Goal: Ask a question: Seek information or help from site administrators or community

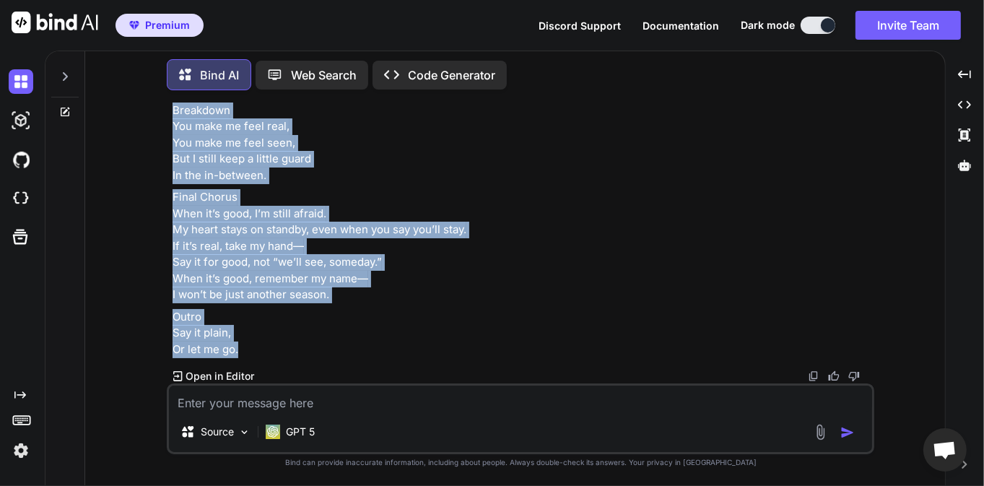
scroll to position [6005, 0]
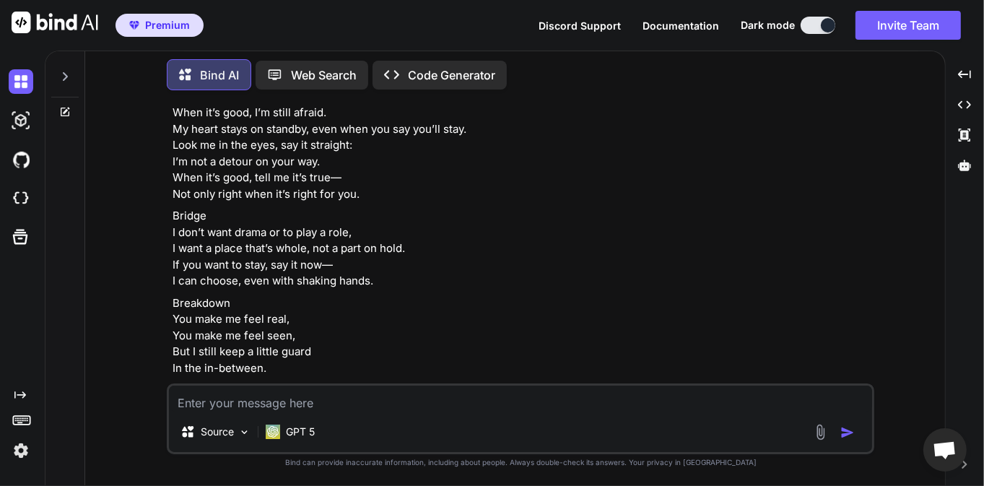
click at [64, 74] on icon at bounding box center [65, 77] width 12 height 12
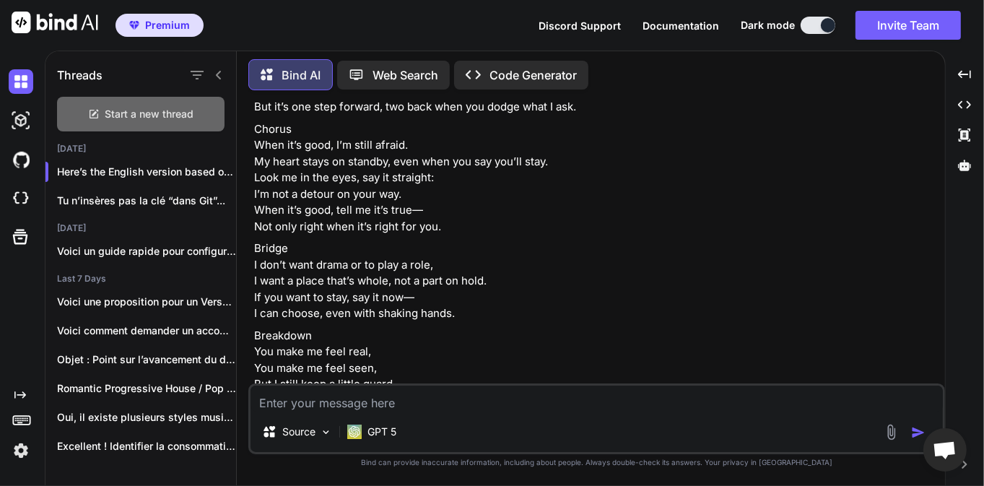
click at [170, 116] on span "Start a new thread" at bounding box center [149, 114] width 89 height 14
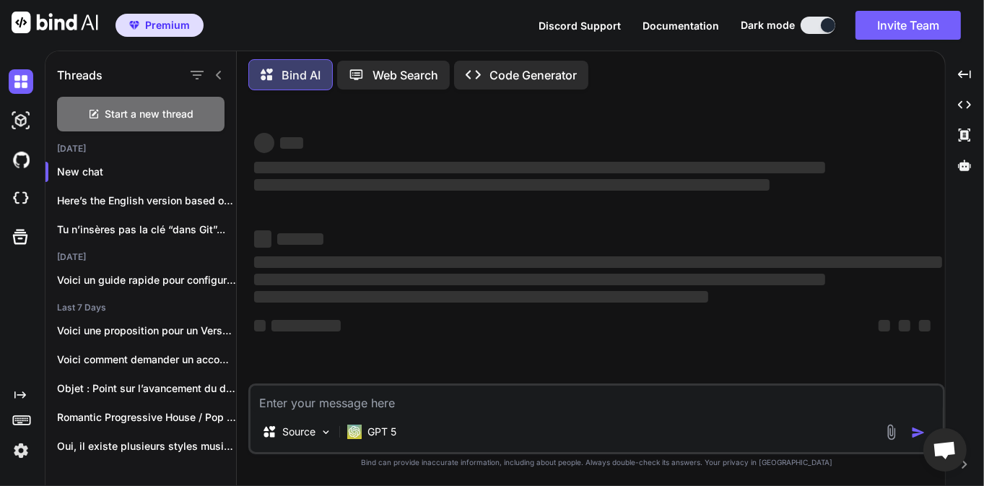
scroll to position [0, 0]
click at [439, 415] on div "Source GPT 5" at bounding box center [596, 418] width 697 height 71
type textarea "x"
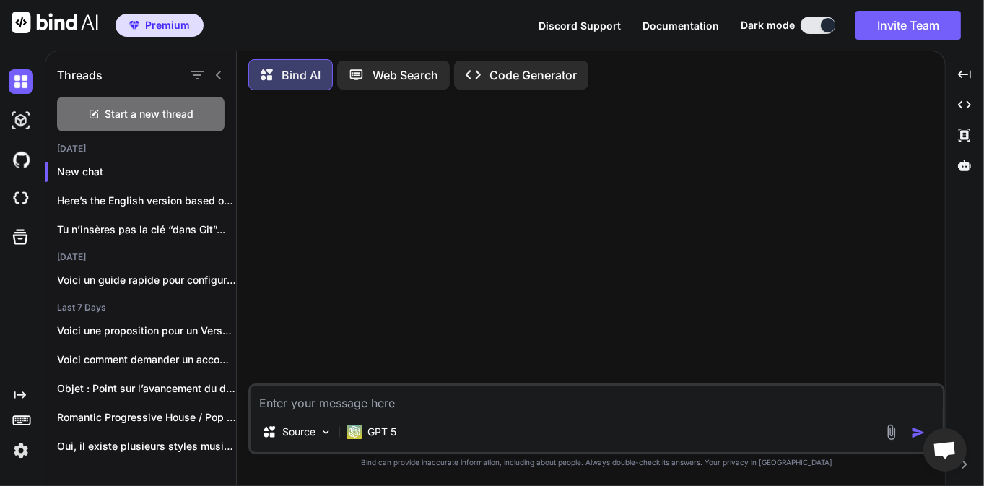
click at [439, 407] on textarea at bounding box center [597, 399] width 693 height 26
type textarea "d"
type textarea "D"
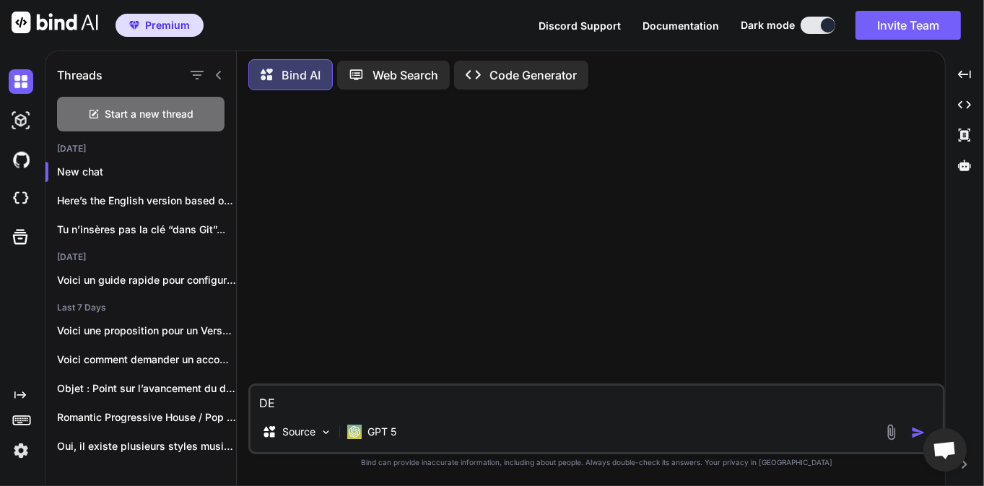
type textarea "D"
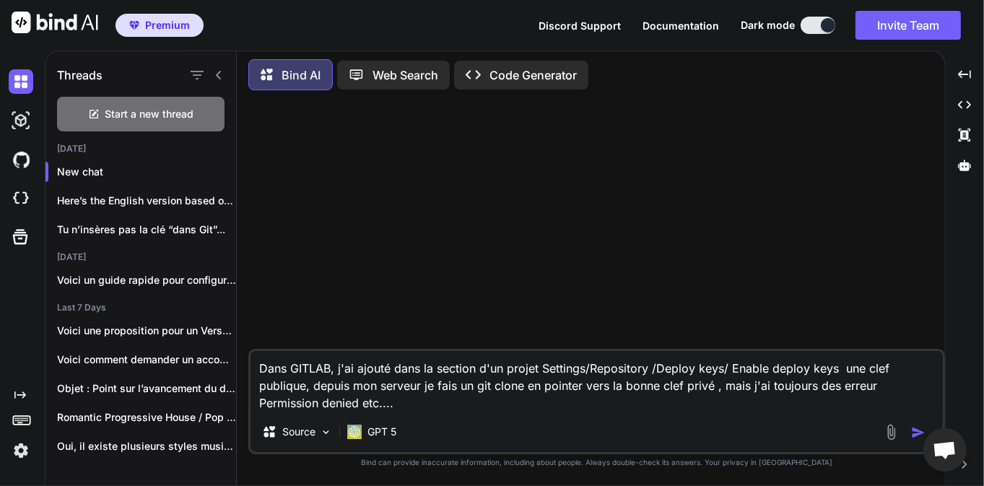
click at [666, 403] on textarea "Dans GITLAB, j'ai ajouté dans la section d'un projet Settings/Repository /Deplo…" at bounding box center [597, 381] width 693 height 61
click at [521, 404] on textarea "Dans GITLAB, j'ai ajouté dans la section d'un projet Settings/Repository /Deplo…" at bounding box center [597, 381] width 693 height 61
type textarea "Dans GITLAB, j'ai ajouté dans la section d'un projet Settings/Repository /Deplo…"
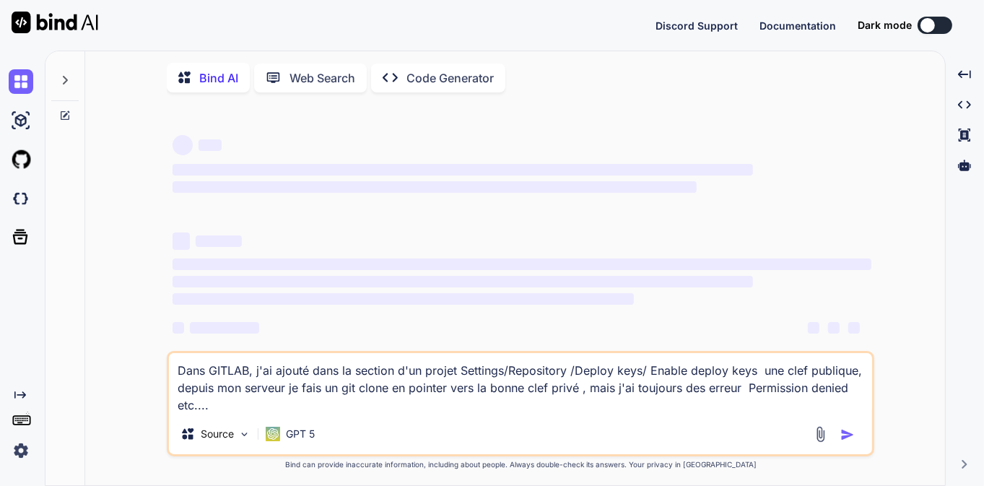
click at [71, 79] on div at bounding box center [64, 76] width 27 height 50
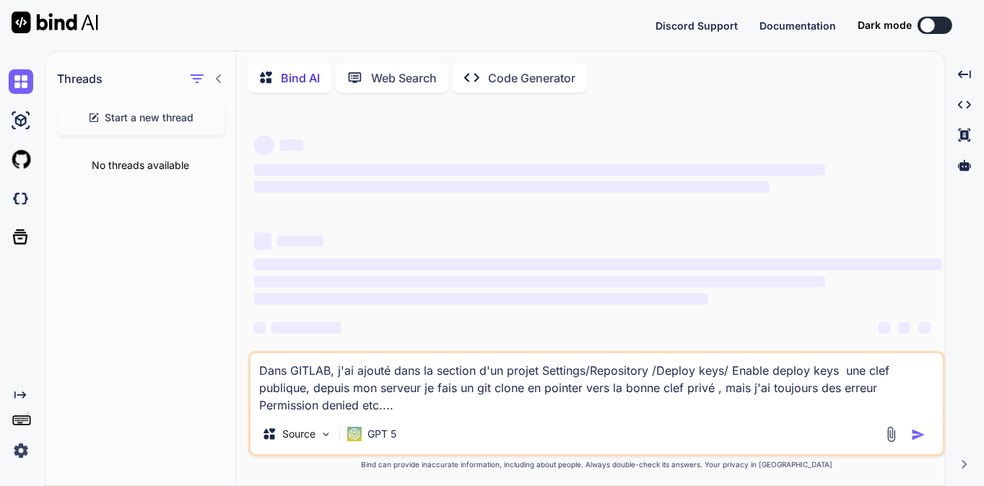
click at [105, 115] on span "Start a new thread" at bounding box center [149, 117] width 89 height 14
click at [173, 120] on span "Start a new thread" at bounding box center [149, 117] width 89 height 14
type textarea "x"
click at [429, 397] on textarea "Dans GITLAB, j'ai ajouté dans la section d'un projet Settings/Repository /Deplo…" at bounding box center [597, 383] width 693 height 61
click at [442, 400] on textarea "Dans GITLAB, j'ai ajouté dans la section d'un projet Settings/Repository /Deplo…" at bounding box center [597, 383] width 693 height 61
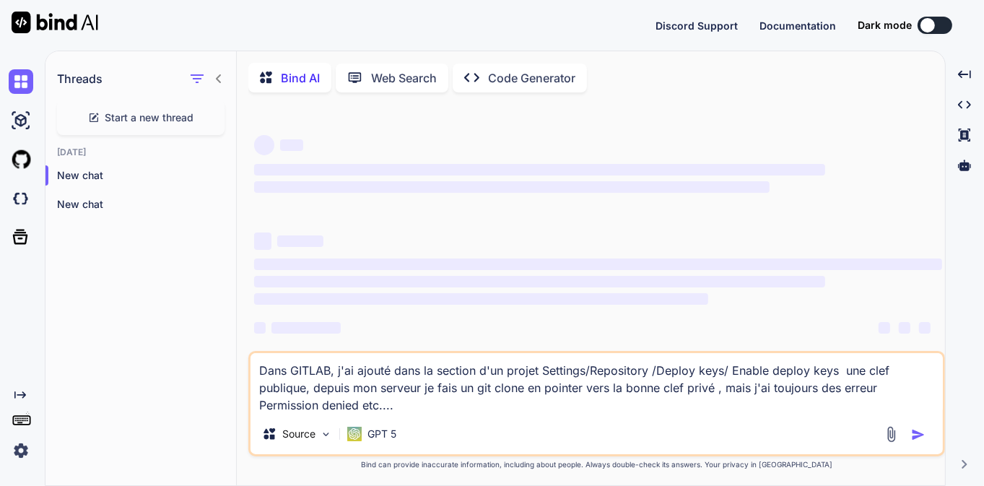
type textarea "x"
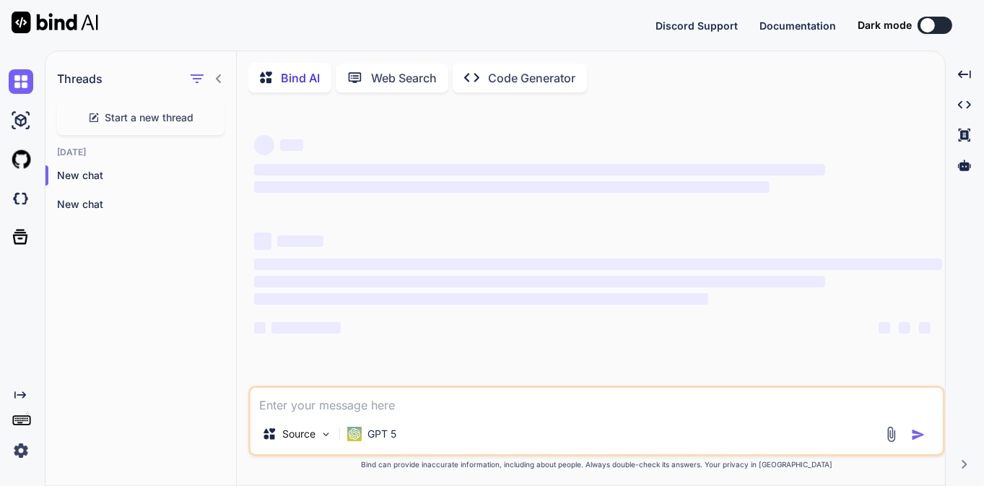
type textarea "d"
type textarea "x"
type textarea "de"
type textarea "x"
type textarea "d"
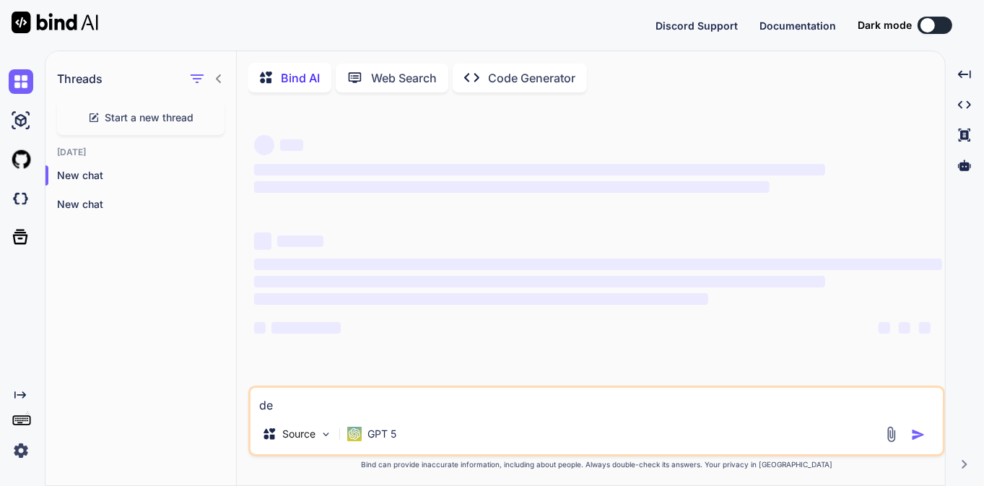
type textarea "x"
type textarea "d"
type textarea "x"
type textarea "de"
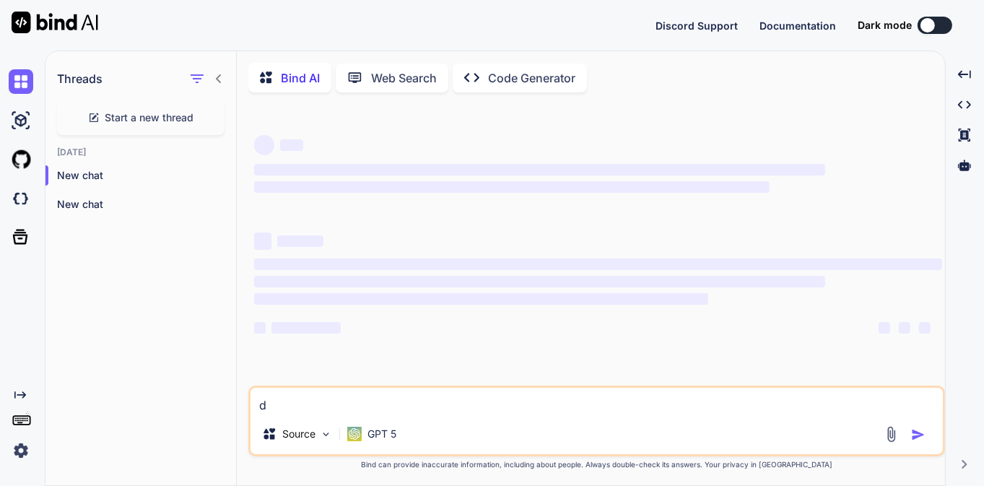
type textarea "x"
type textarea "d"
type textarea "x"
type textarea "D"
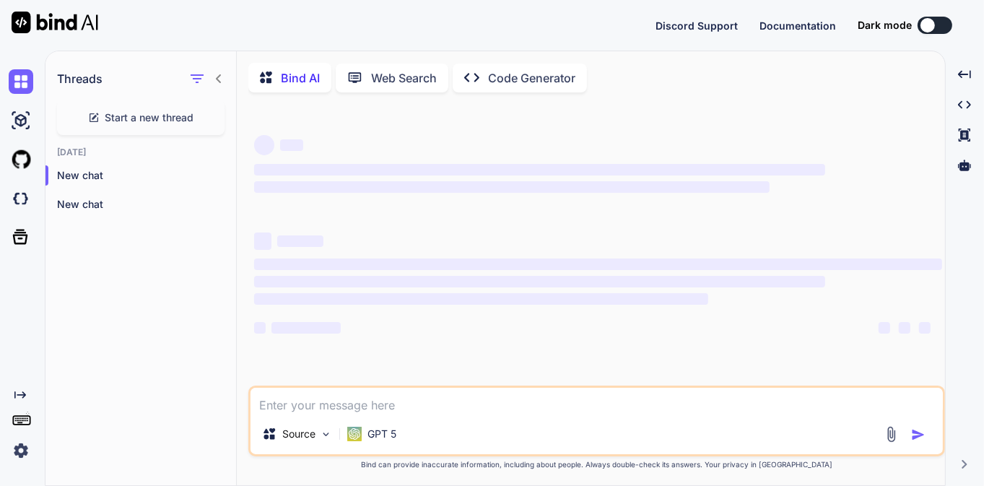
type textarea "x"
type textarea "DE"
type textarea "x"
type textarea "D"
type textarea "x"
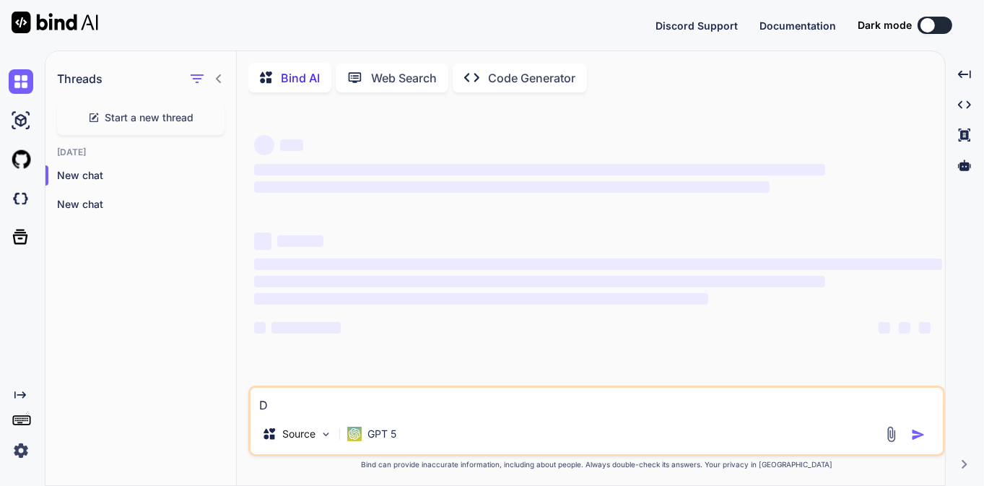
type textarea "x"
type textarea "D"
type textarea "x"
type textarea "DE"
type textarea "x"
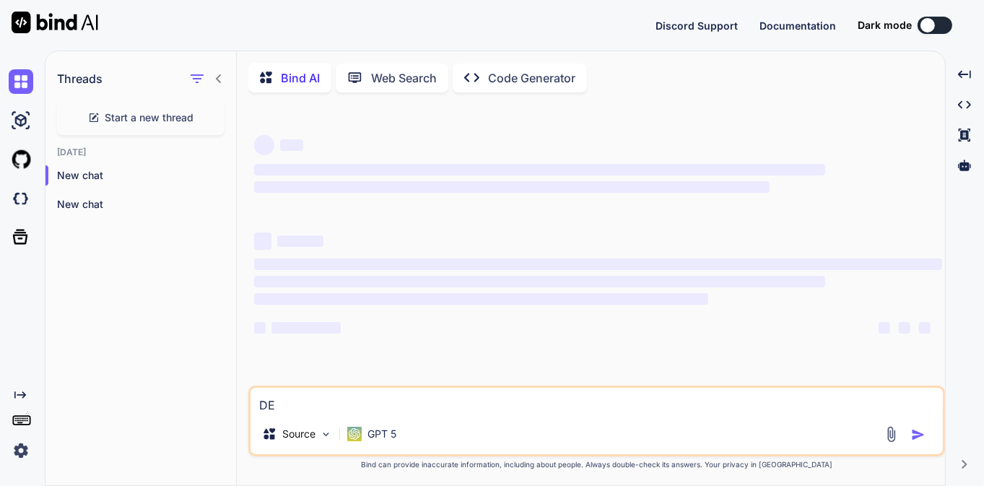
type textarea "D"
type textarea "x"
type textarea "D"
type textarea "x"
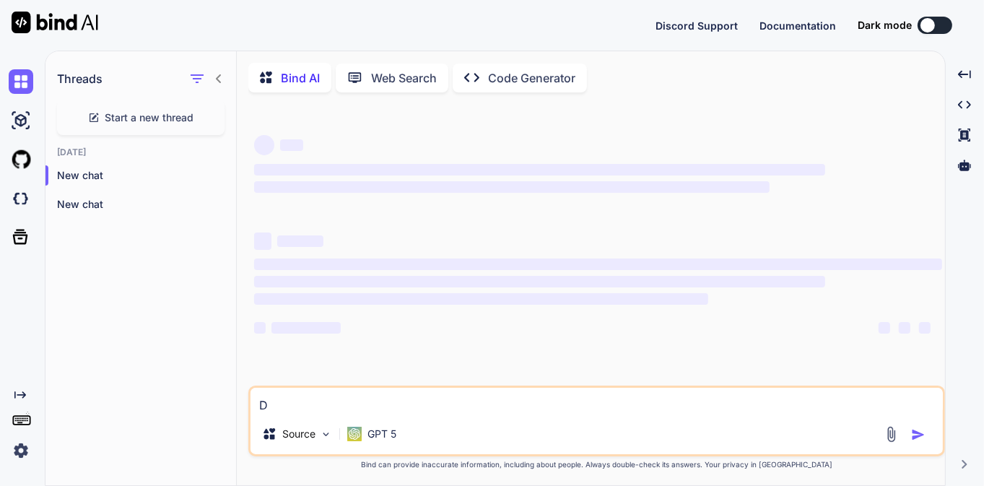
type textarea "De"
type textarea "x"
type textarea "D"
type textarea "x"
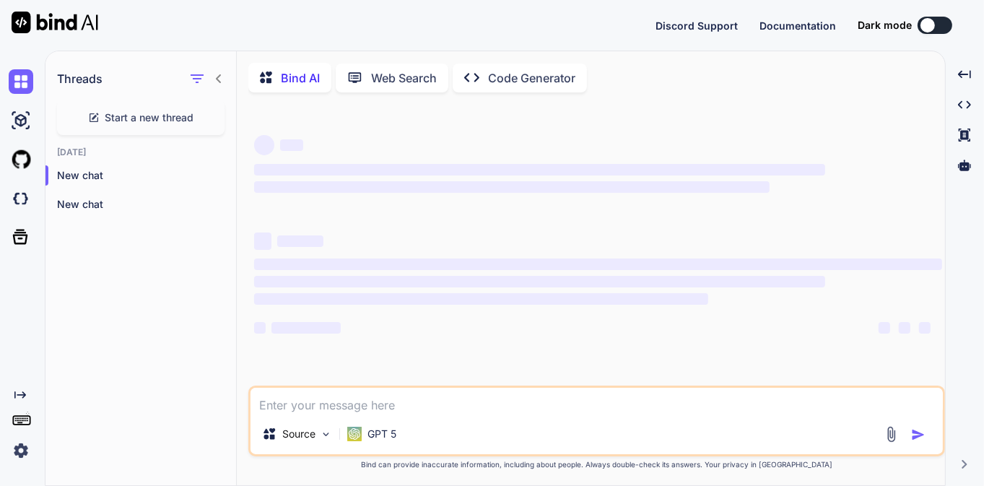
type textarea "d"
type textarea "x"
type textarea "de"
type textarea "x"
type textarea "d"
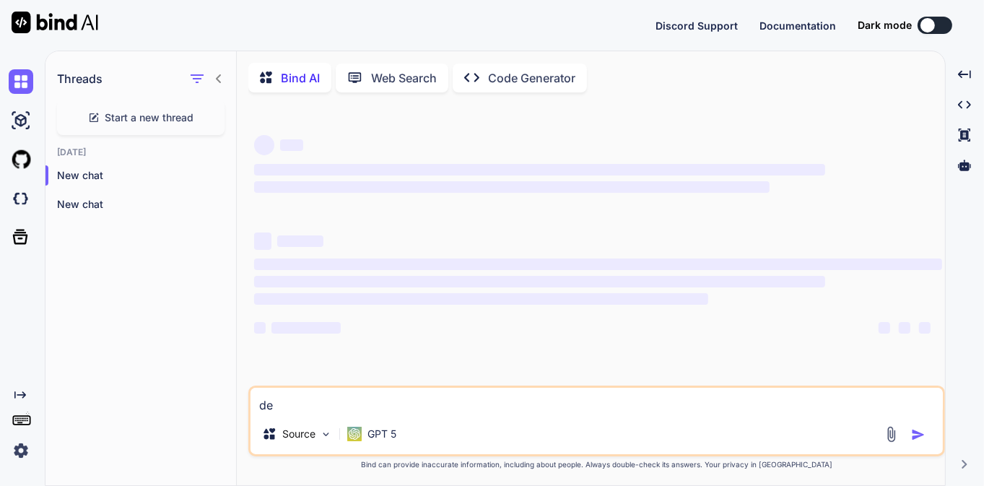
type textarea "x"
type textarea "D"
type textarea "x"
type textarea "DE"
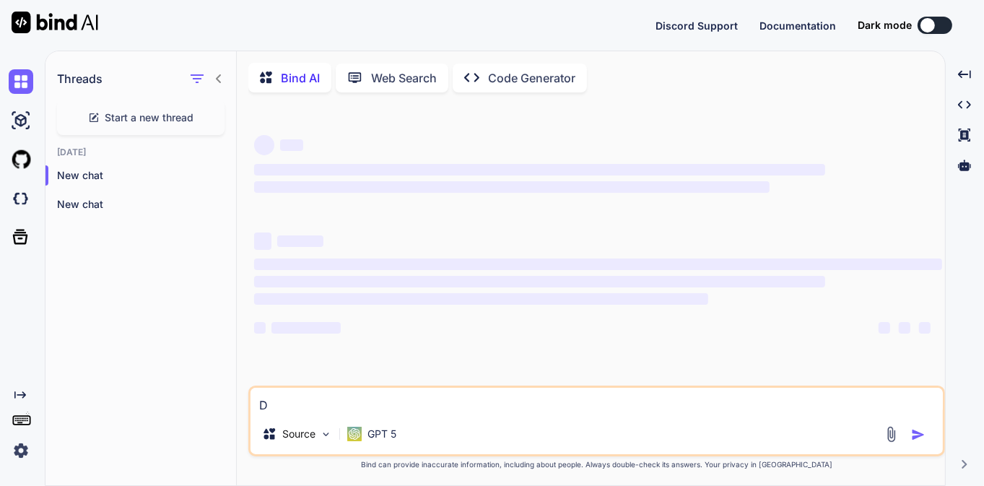
type textarea "x"
type textarea "D"
type textarea "x"
type textarea "D"
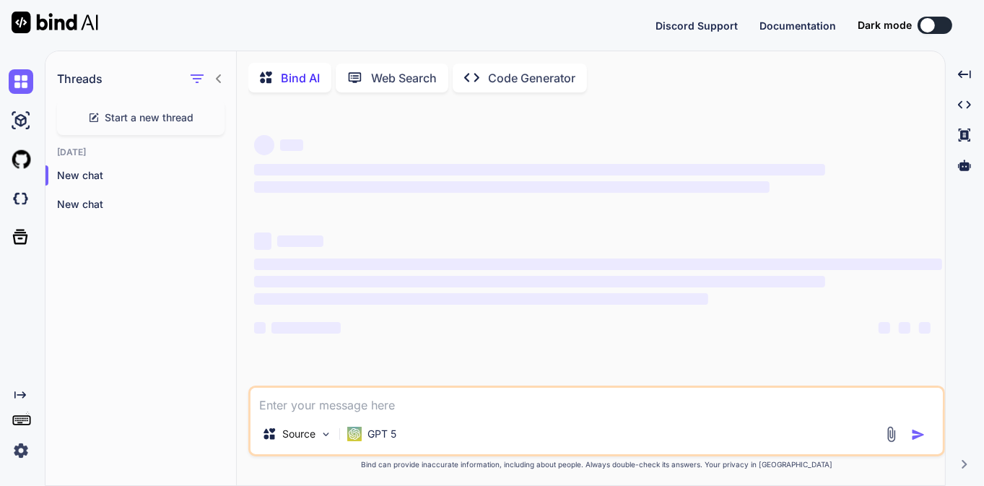
type textarea "x"
type textarea "DE"
type textarea "x"
type textarea "D"
type textarea "x"
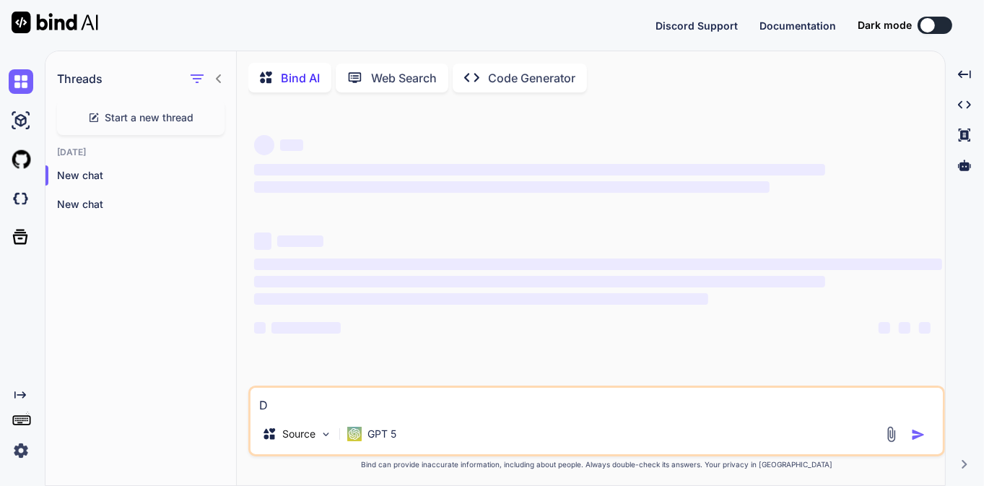
type textarea "x"
type textarea "d"
type textarea "x"
type textarea "de"
type textarea "x"
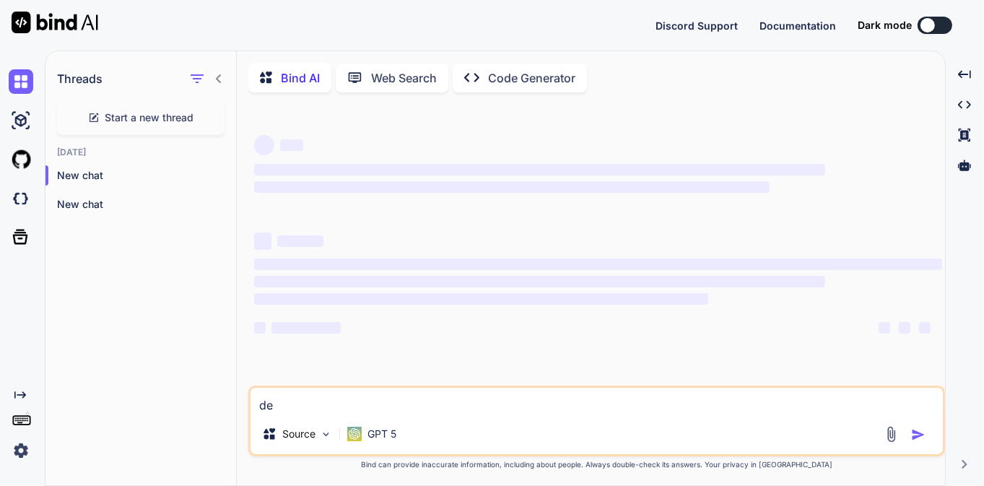
type textarea "d"
type textarea "x"
type textarea "e"
type textarea "x"
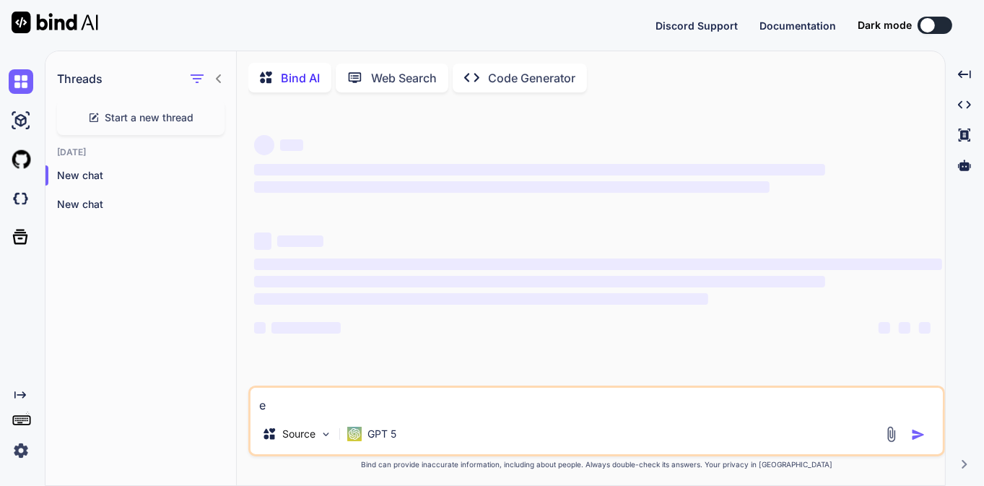
type textarea "et"
type textarea "x"
type textarea "eth"
type textarea "x"
type textarea "et"
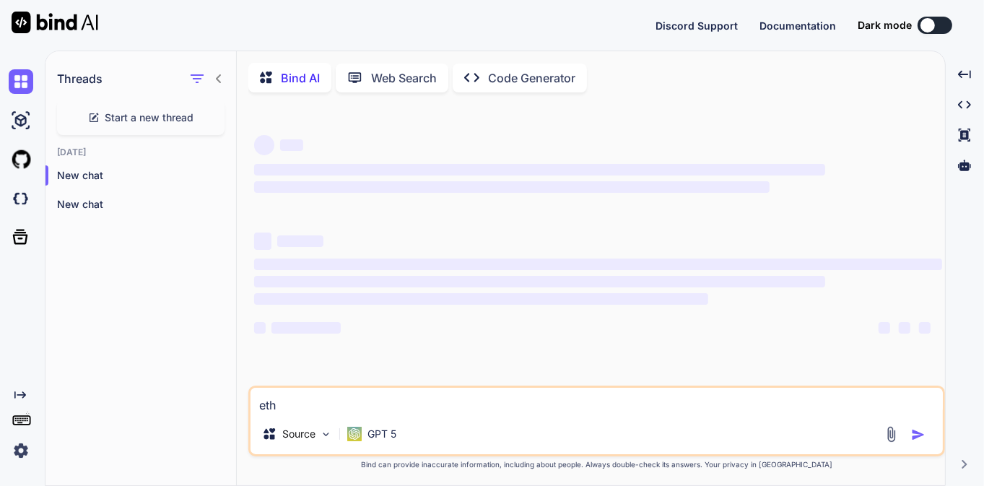
type textarea "x"
type textarea "e"
type textarea "x"
type textarea "e"
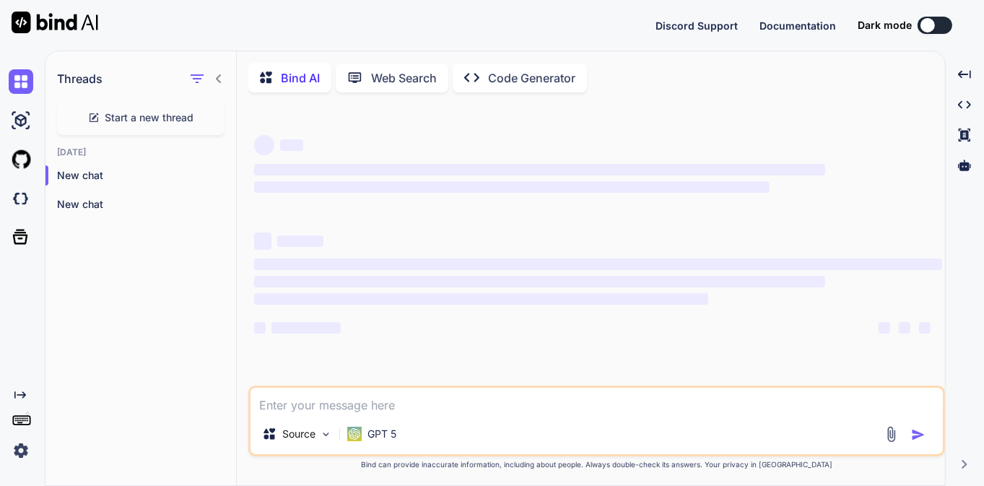
type textarea "x"
type textarea "et"
type textarea "x"
type textarea "eth"
type textarea "x"
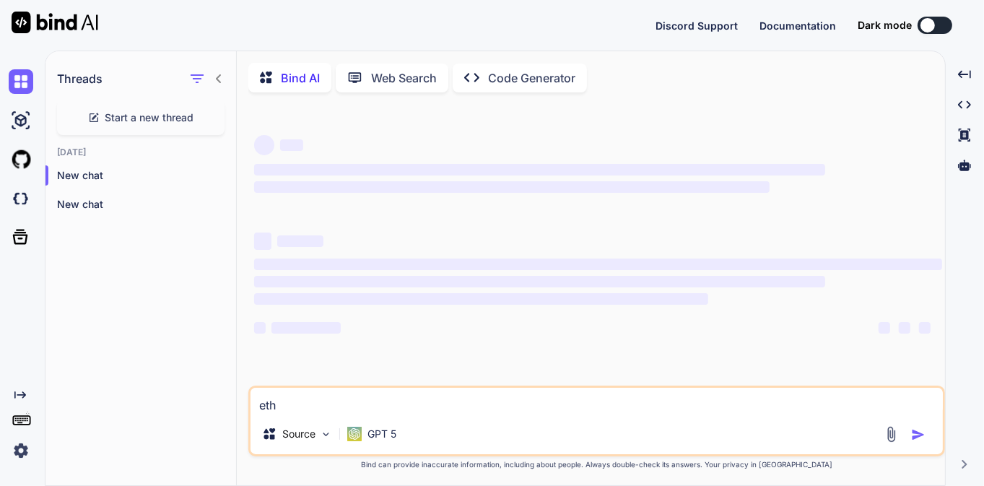
type textarea "eth"
type textarea "x"
type textarea "eth"
type textarea "x"
type textarea "et"
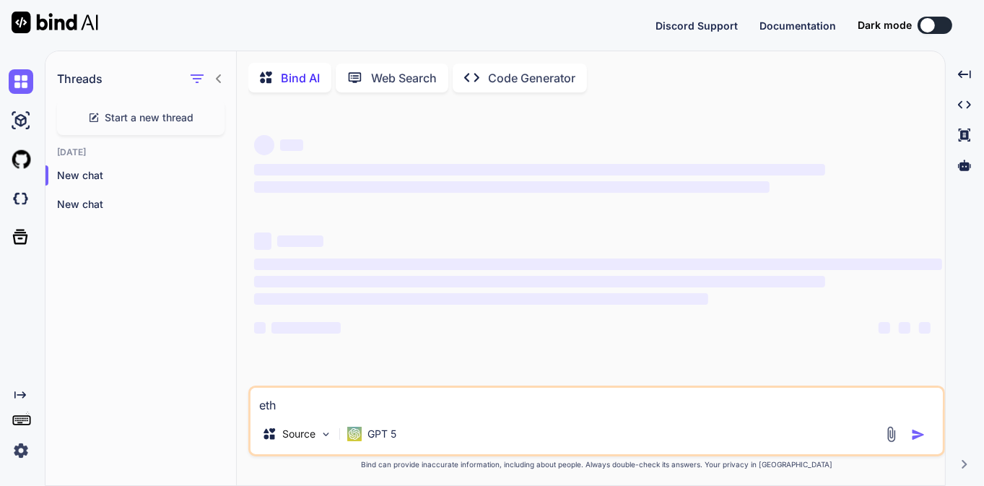
type textarea "x"
type textarea "e"
type textarea "x"
type textarea "e"
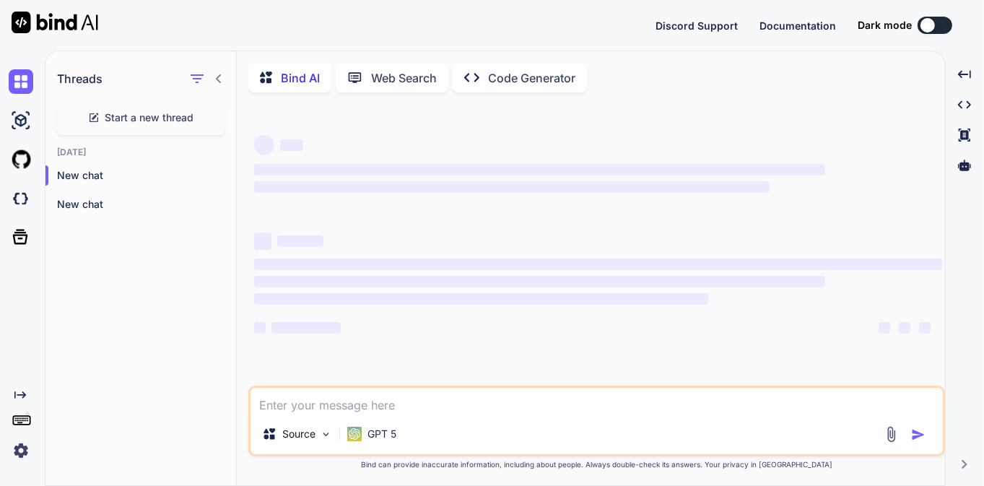
type textarea "x"
type textarea "et"
type textarea "x"
type textarea "eth"
type textarea "x"
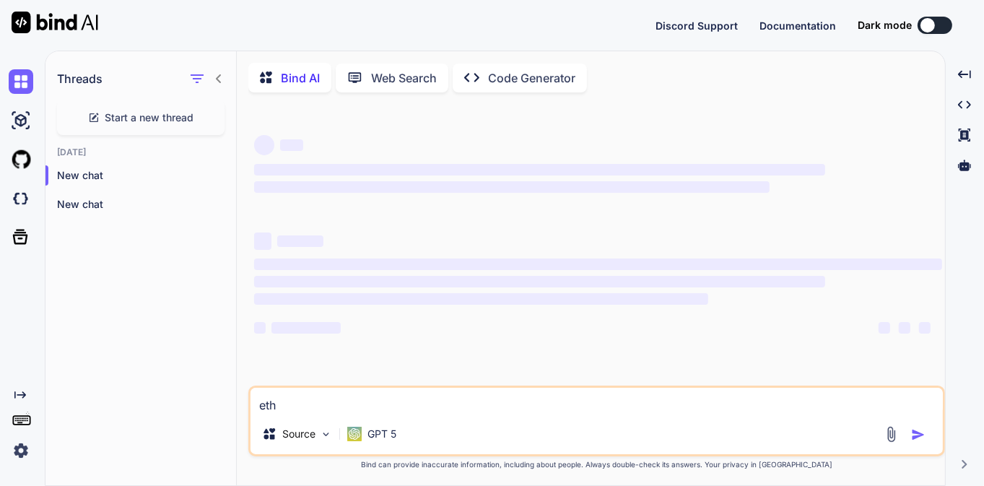
type textarea "etht"
type textarea "x"
type textarea "ethto"
type textarea "x"
type textarea "ethtoo"
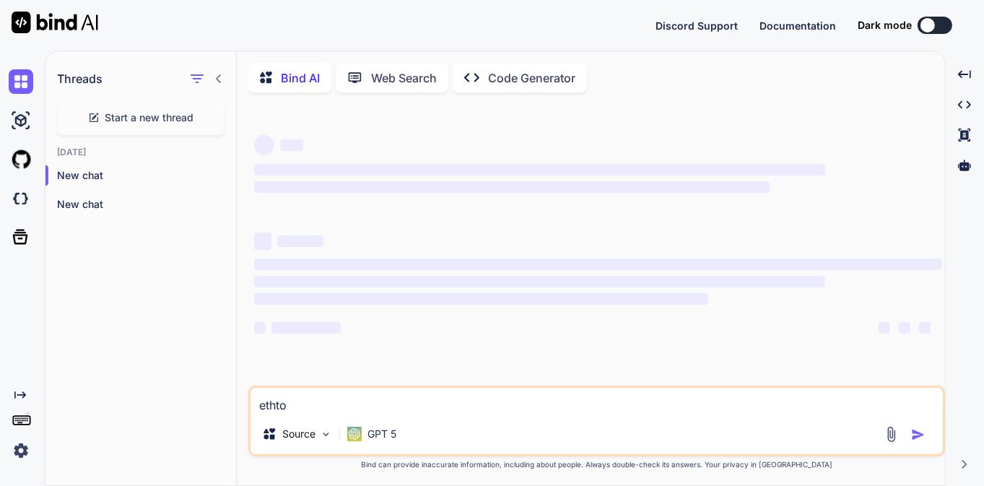
type textarea "x"
type textarea "ethtoo"
type textarea "x"
type textarea "ethtoo"
type textarea "x"
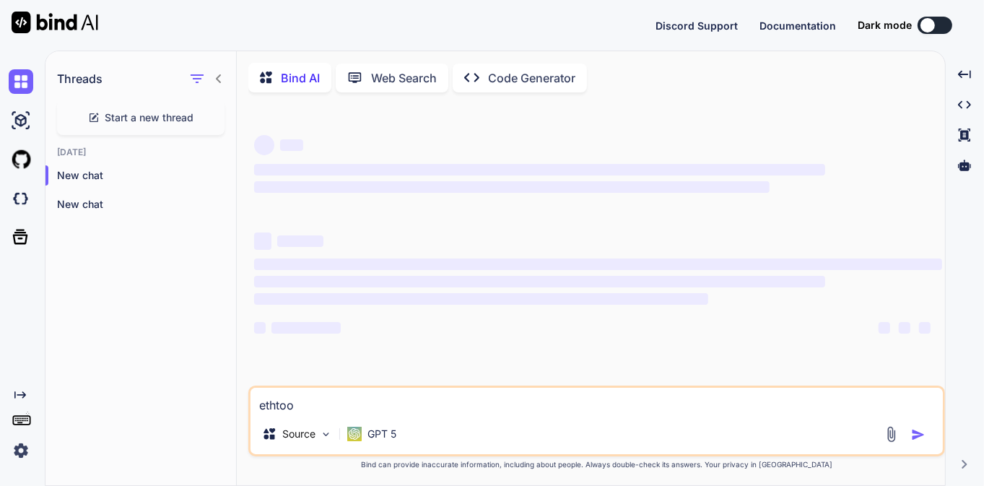
type textarea "ethtool"
type textarea "x"
type textarea "ethtool"
type textarea "x"
type textarea "ethtool d"
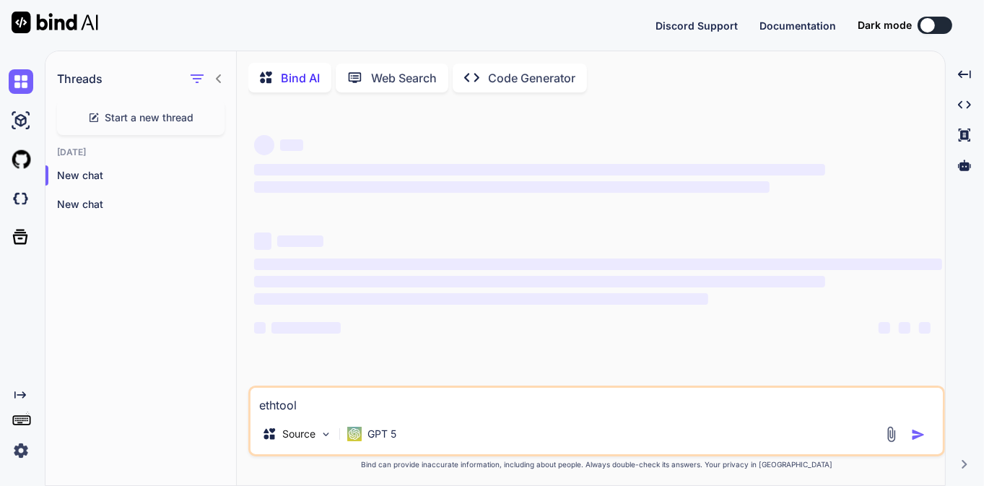
type textarea "x"
type textarea "ethtool de"
type textarea "x"
type textarea "ethtool d"
type textarea "x"
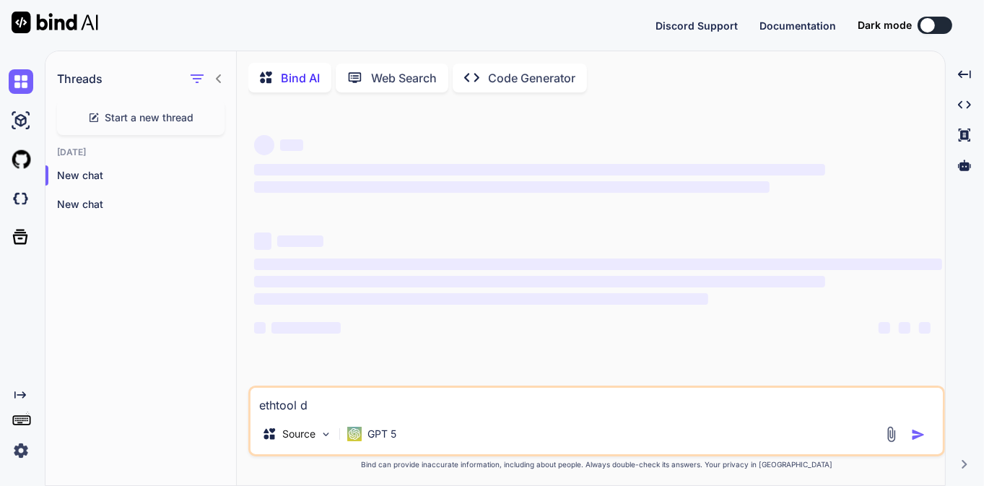
type textarea "ethtool"
type textarea "x"
type textarea "ethtool d"
type textarea "x"
type textarea "ethtool de"
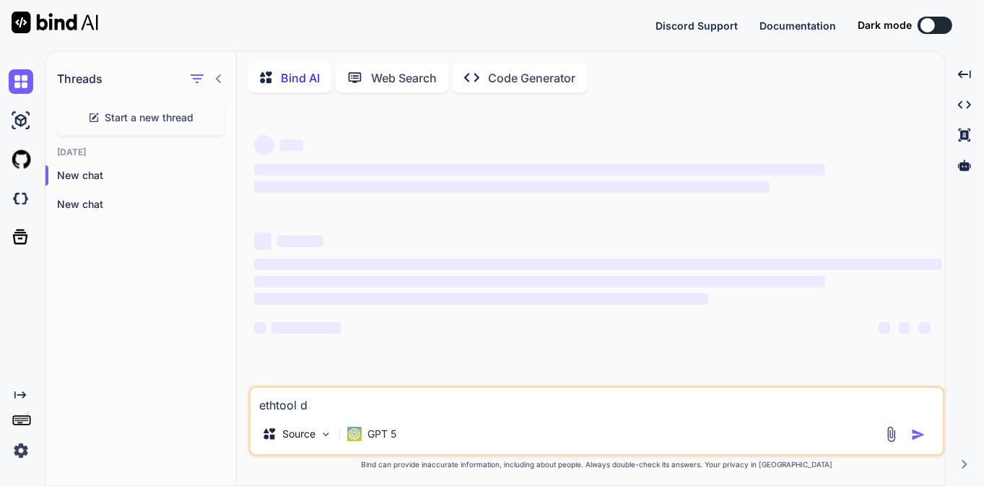
type textarea "x"
type textarea "ethtool d"
type textarea "x"
type textarea "ethtool"
type textarea "x"
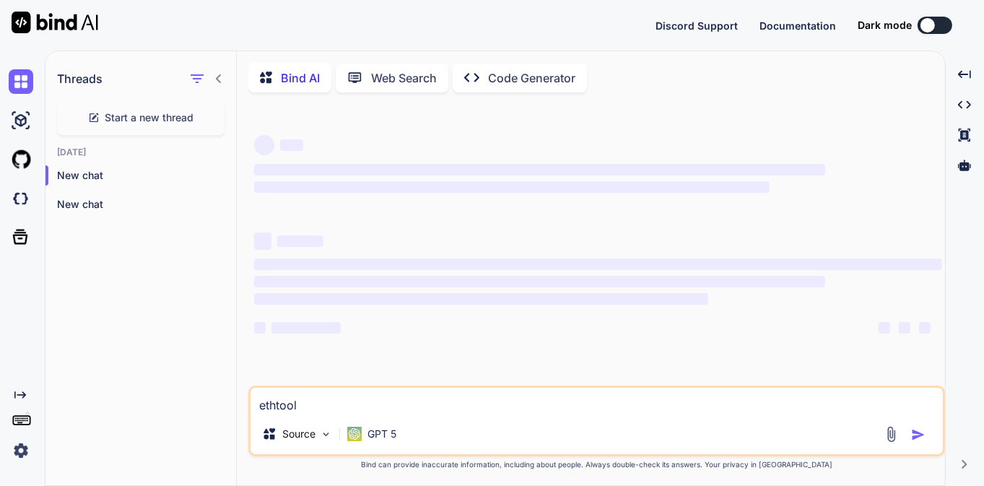
type textarea "ethtool d"
type textarea "x"
type textarea "ethtool de"
type textarea "x"
type textarea "ethtool d"
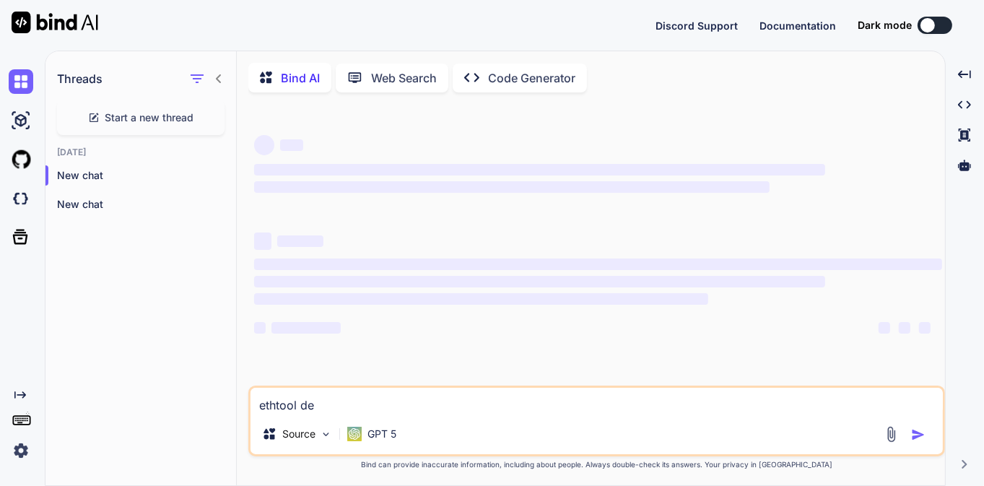
type textarea "x"
type textarea "ethtool"
type textarea "x"
type textarea "ethtool"
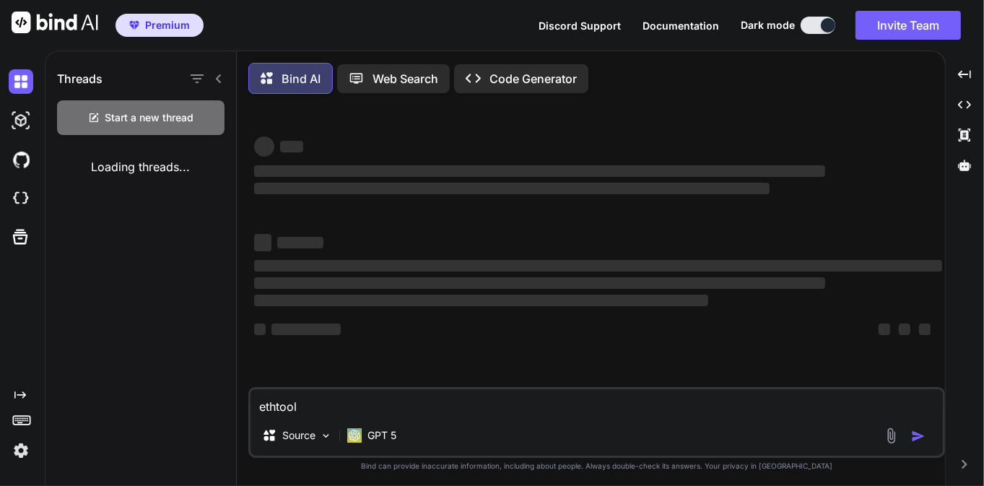
type textarea "x"
type textarea "ethtoo"
type textarea "x"
type textarea "ethto"
type textarea "x"
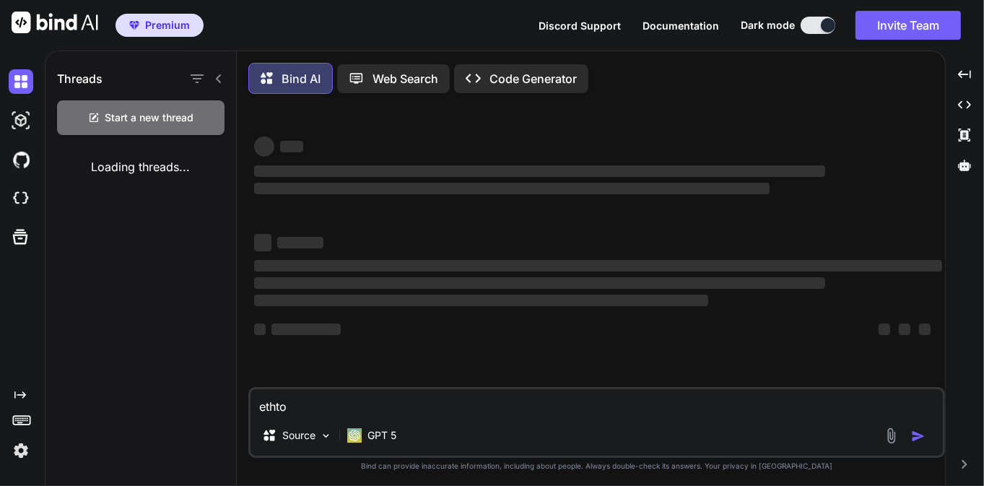
type textarea "etht"
type textarea "x"
type textarea "eth"
type textarea "x"
type textarea "et"
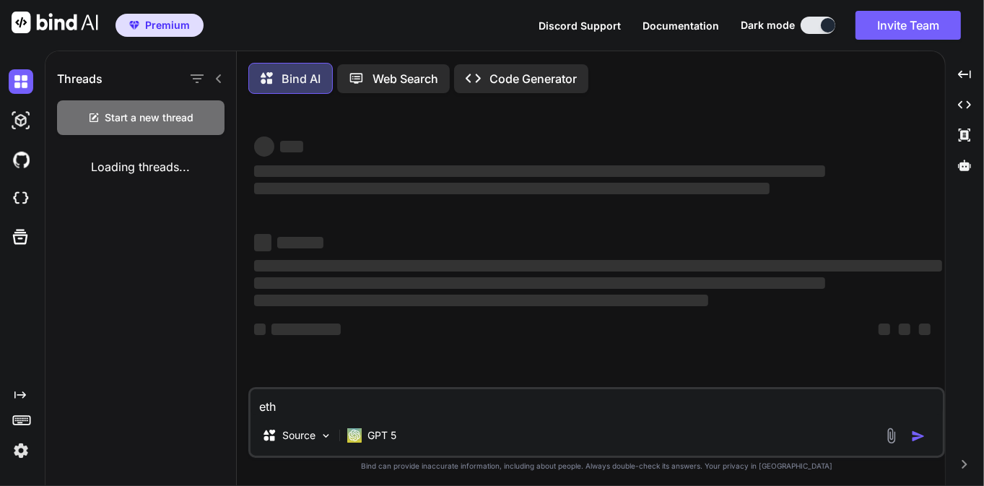
type textarea "x"
type textarea "e"
type textarea "x"
type textarea "d"
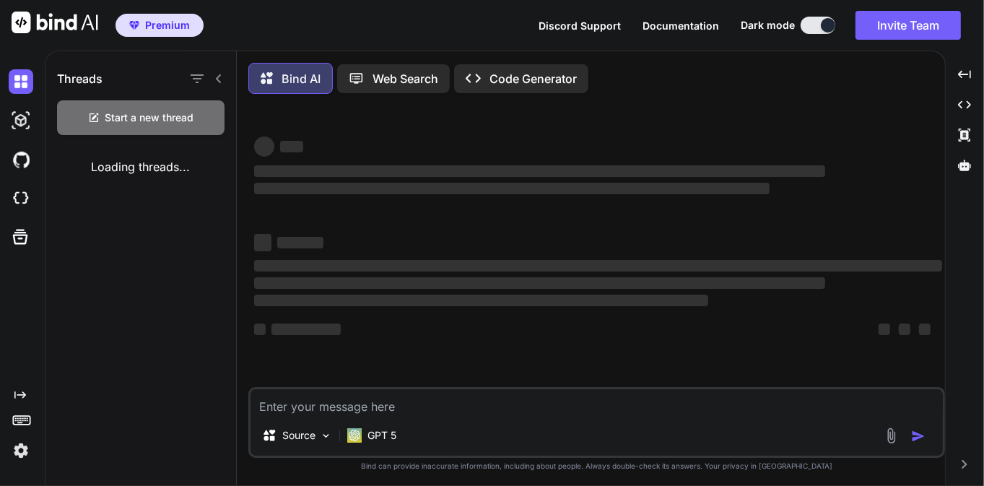
type textarea "x"
type textarea "de"
type textarea "x"
type textarea "d"
type textarea "x"
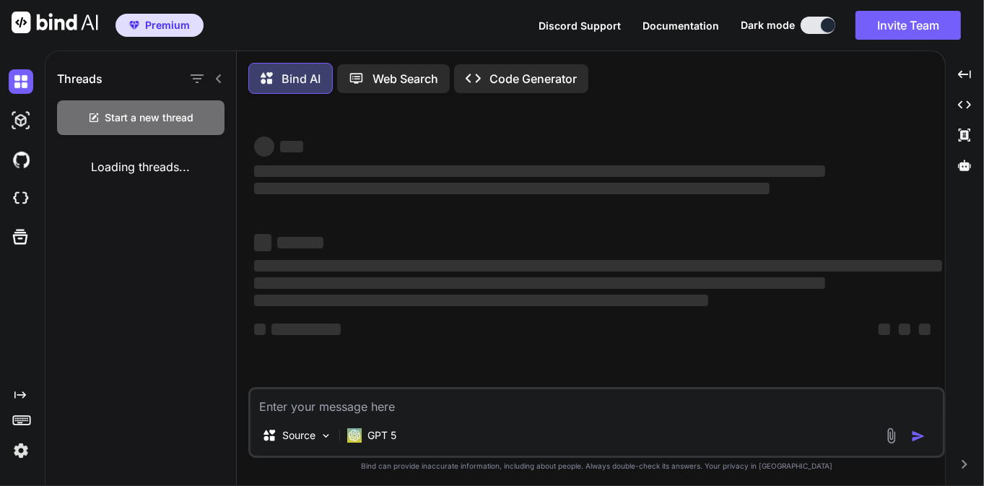
type textarea "x"
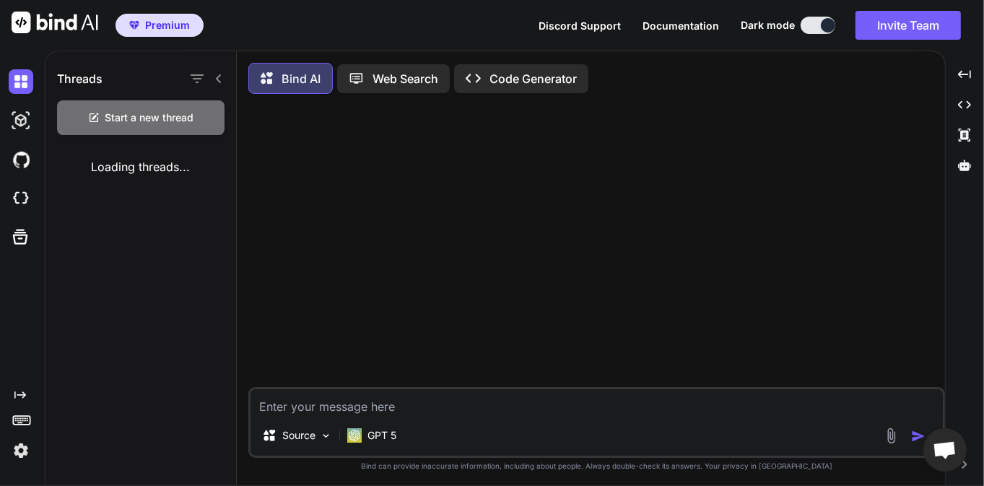
type textarea "a"
type textarea "x"
type textarea "av"
type textarea "x"
type textarea "ave"
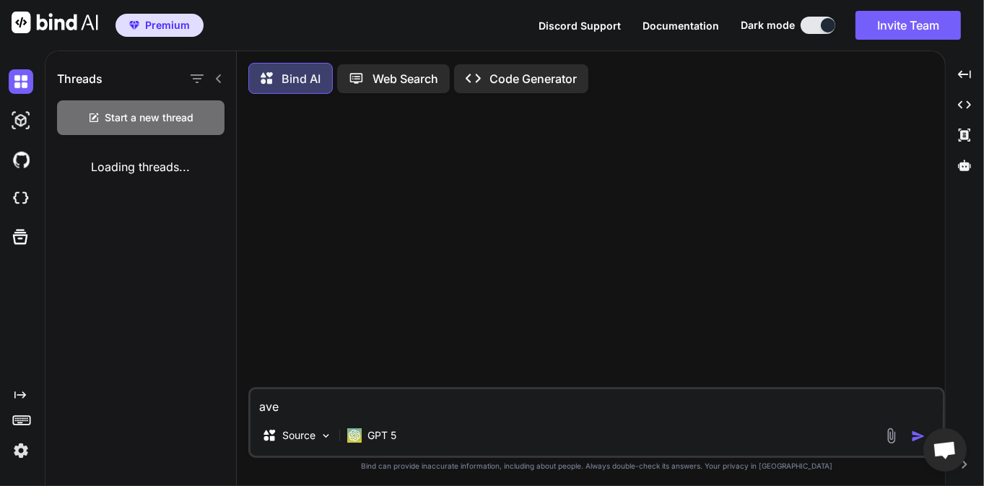
type textarea "x"
type textarea "avec"
type textarea "x"
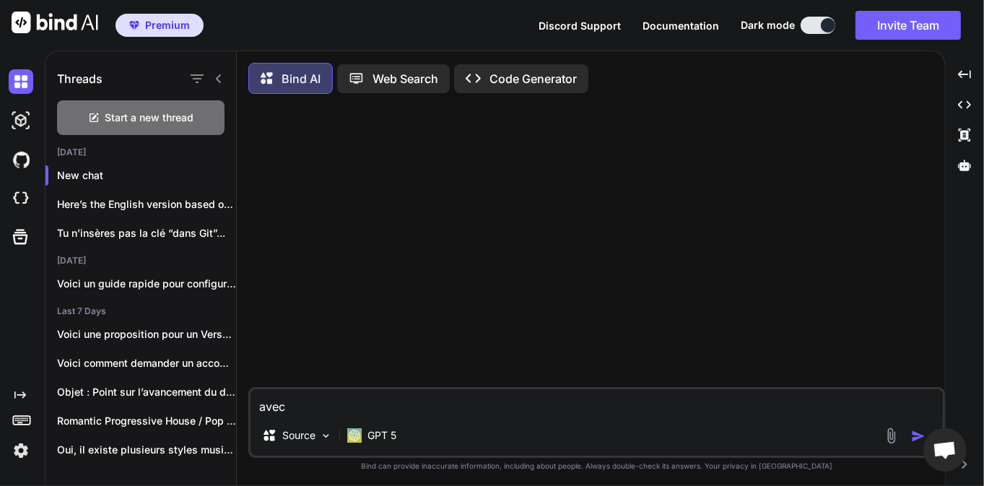
type textarea "avec"
type textarea "x"
type textarea "avec l"
type textarea "x"
type textarea "avec l'"
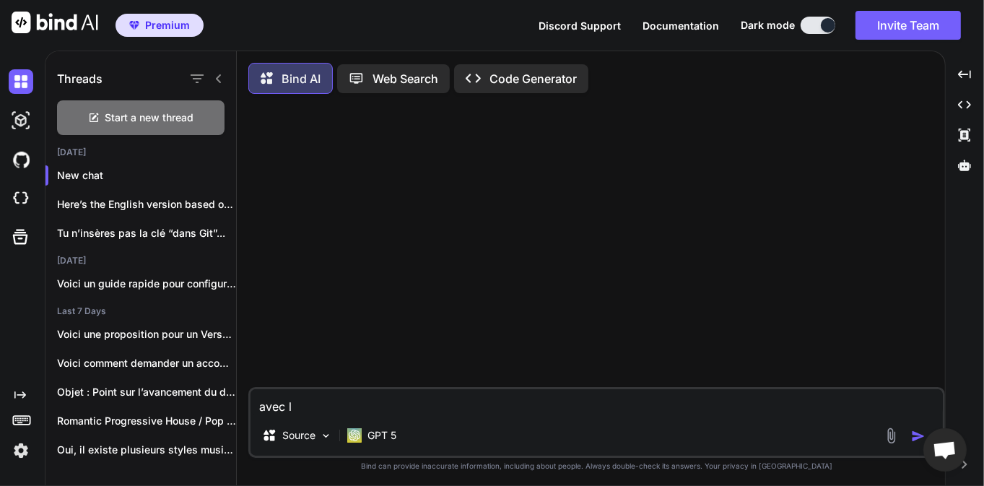
type textarea "x"
type textarea "avec l'o"
type textarea "x"
type textarea "avec l'ou"
type textarea "x"
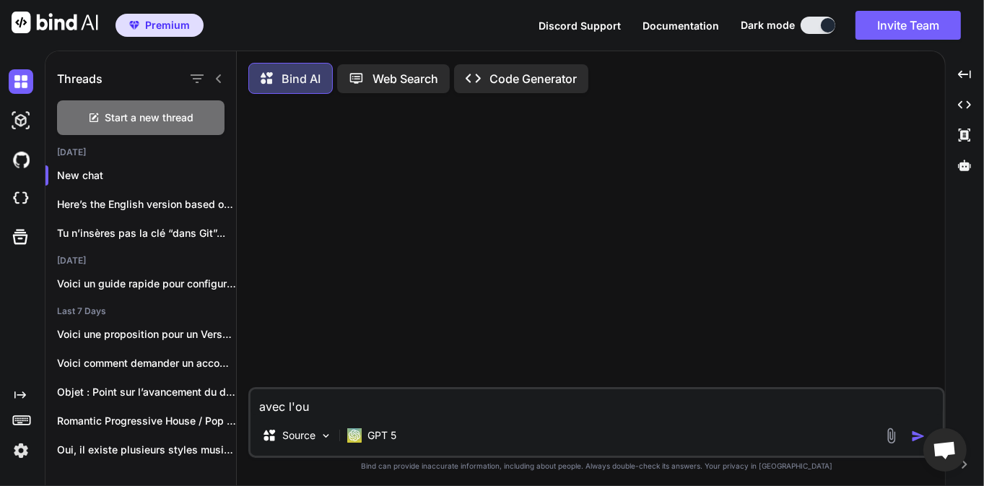
type textarea "avec l'out"
type textarea "x"
type textarea "avec l'outi"
type textarea "x"
type textarea "avec l'outil"
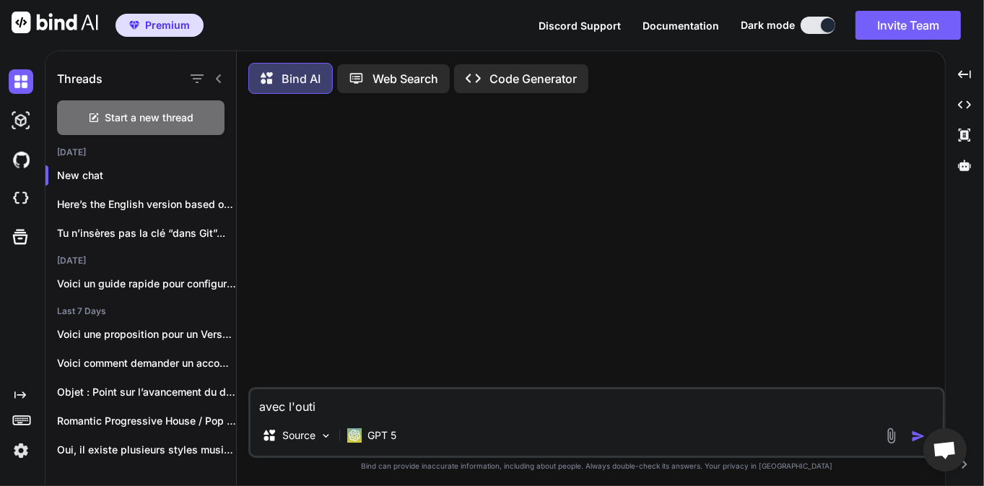
type textarea "x"
type textarea "avec l'outil"
type textarea "x"
type textarea "avec l'outil e"
type textarea "x"
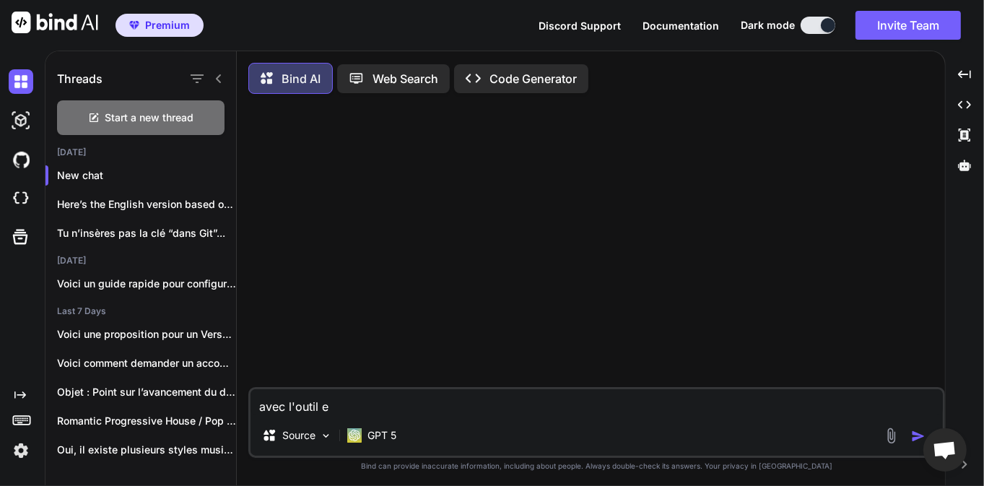
type textarea "avec l'outil et"
click at [911, 438] on img "button" at bounding box center [918, 436] width 14 height 14
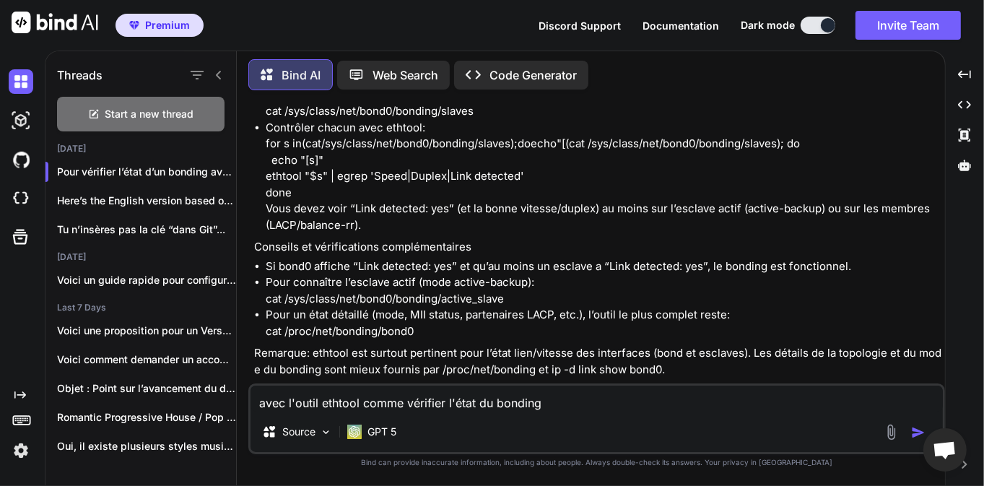
scroll to position [318, 0]
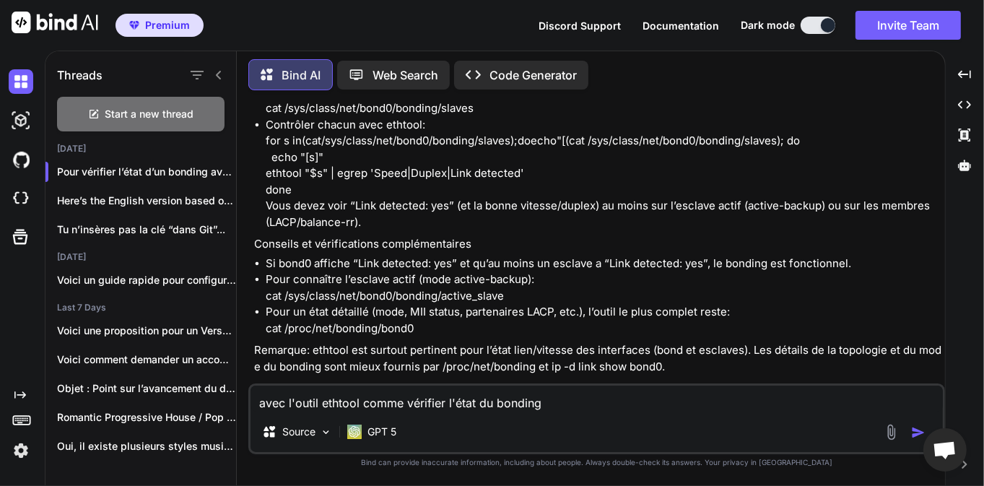
click at [468, 398] on textarea "avec l'outil ethtool comme vérifier l'état du bonding" at bounding box center [597, 399] width 693 height 26
click at [739, 399] on textarea "j'ai besoin de vérifier si un lien est KO dans mon bond , comment pluis je fair…" at bounding box center [597, 399] width 693 height 26
click at [913, 430] on img "button" at bounding box center [918, 432] width 14 height 14
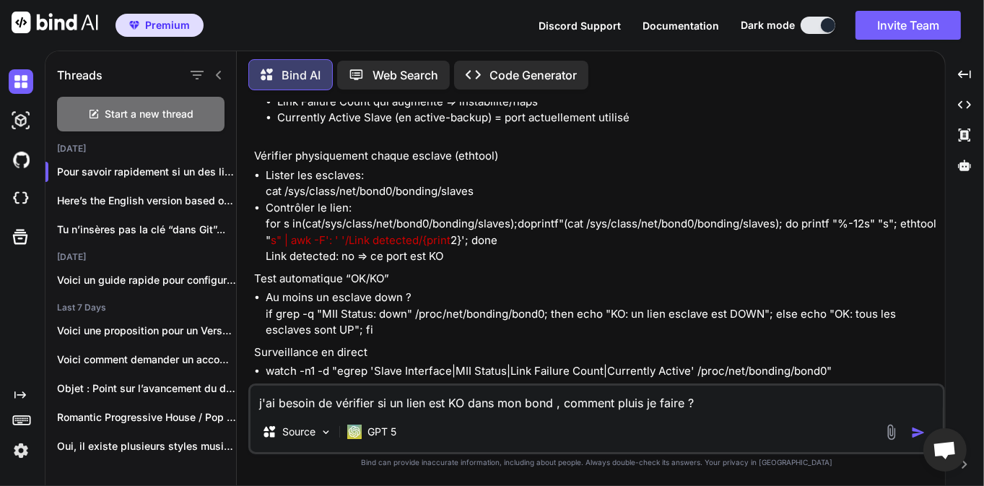
scroll to position [817, 0]
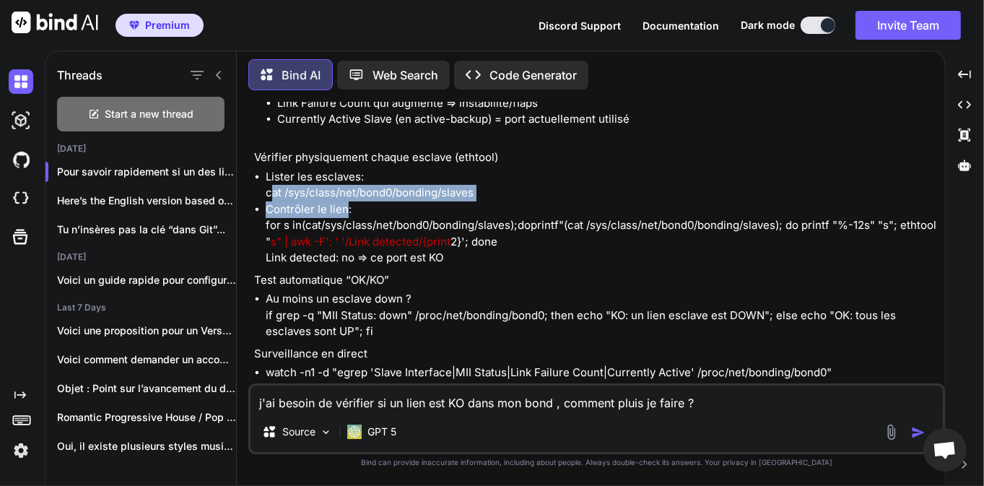
drag, startPoint x: 270, startPoint y: 173, endPoint x: 347, endPoint y: 194, distance: 79.9
click at [347, 194] on ul "Lister les esclaves: cat /sys/class/net/bond0/bonding/slaves Contrôler le lien:…" at bounding box center [598, 217] width 688 height 97
click at [315, 201] on li "Contrôler le lien: for s in ( c a t / s y s / c l a s s / n e t / b o n d 0 / b…" at bounding box center [604, 233] width 677 height 65
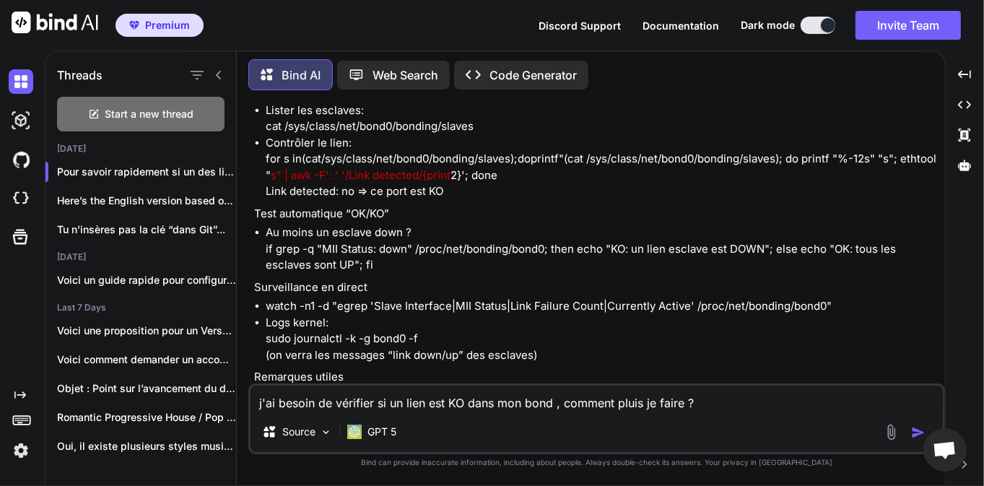
scroll to position [882, 0]
click at [435, 408] on textarea "j'ai besoin de vérifier si un lien est KO dans mon bond , comment pluis je fair…" at bounding box center [597, 399] width 693 height 26
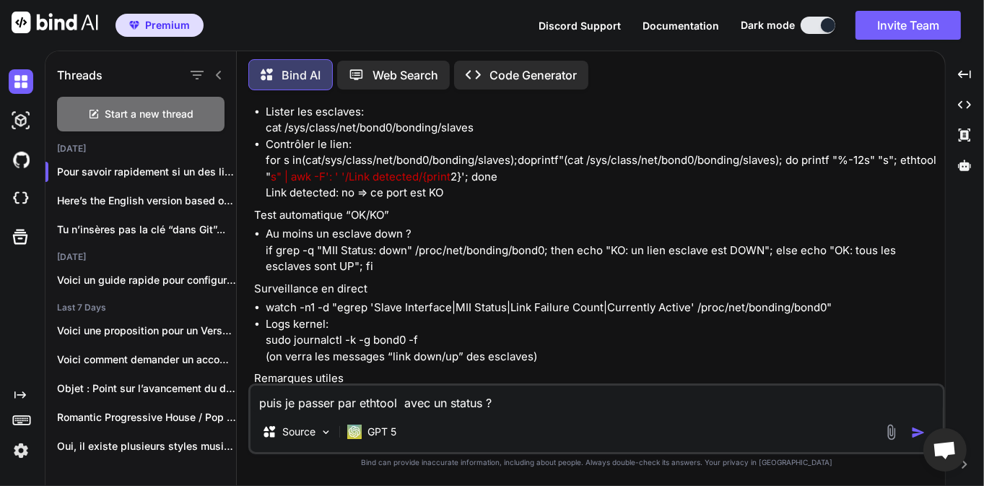
click at [914, 435] on img "button" at bounding box center [918, 432] width 14 height 14
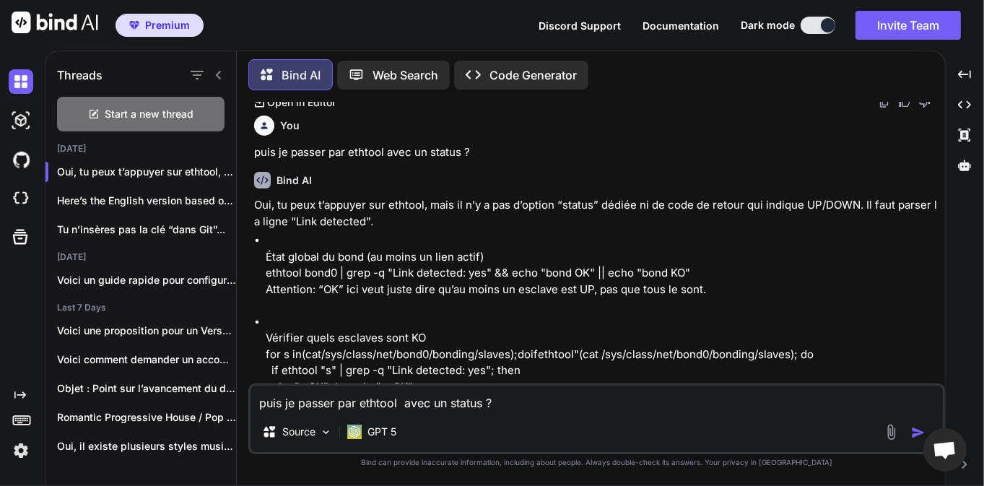
scroll to position [1467, 0]
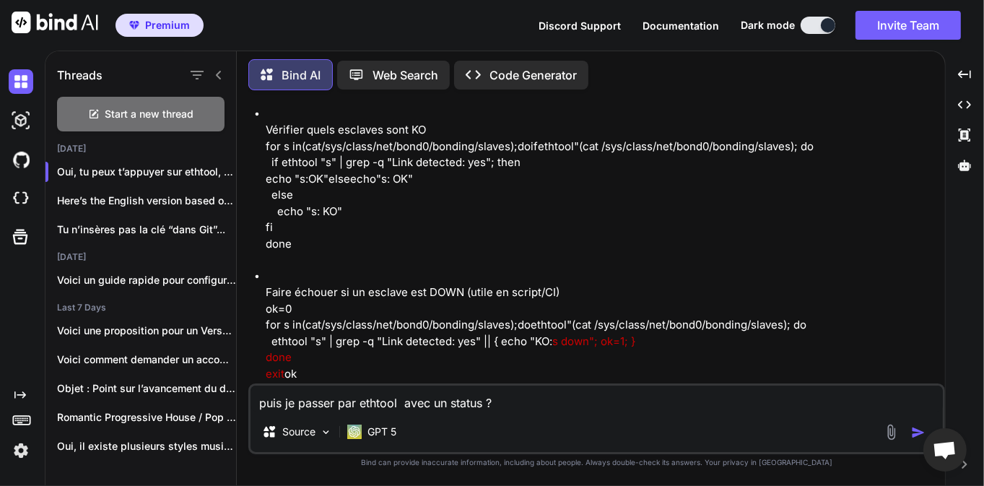
drag, startPoint x: 337, startPoint y: 352, endPoint x: 474, endPoint y: 355, distance: 136.5
click at [474, 440] on li "Pour un état détaillé (MII Status, esclave actif, compteurs de pannes), /proc/n…" at bounding box center [604, 448] width 677 height 17
click at [500, 440] on li "Pour un état détaillé (MII Status, esclave actif, compteurs de pannes), /proc/n…" at bounding box center [604, 448] width 677 height 17
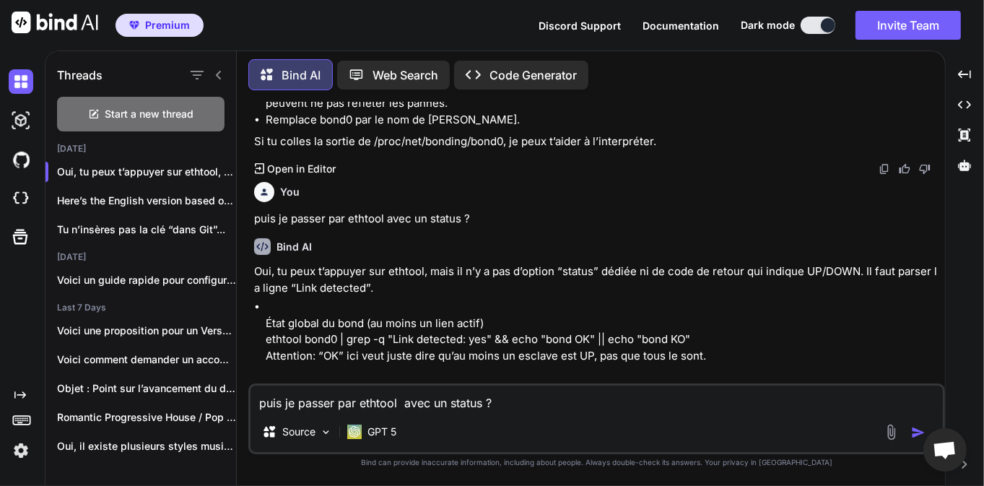
scroll to position [1259, 0]
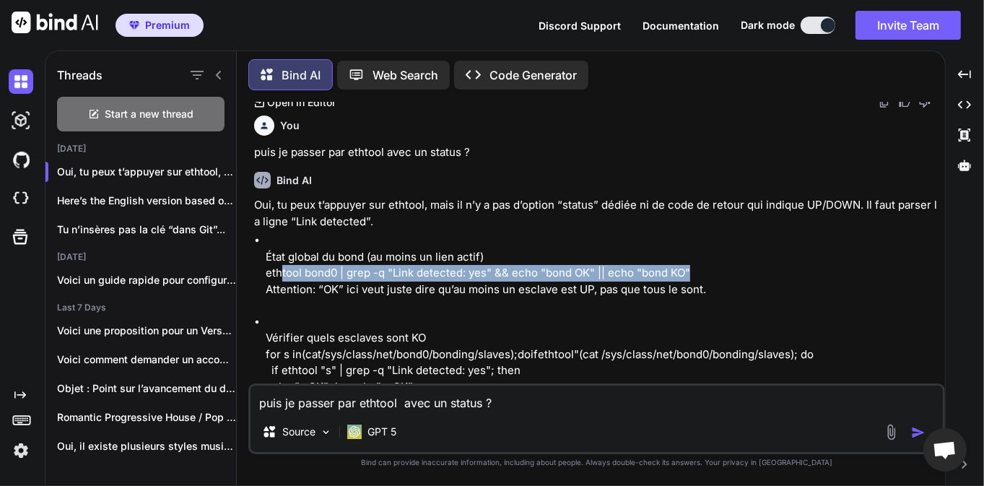
drag, startPoint x: 699, startPoint y: 238, endPoint x: 279, endPoint y: 239, distance: 419.6
click at [279, 249] on p "État global du bond (au moins un lien actif) ethtool bond0 | grep -q "Link dete…" at bounding box center [604, 273] width 677 height 49
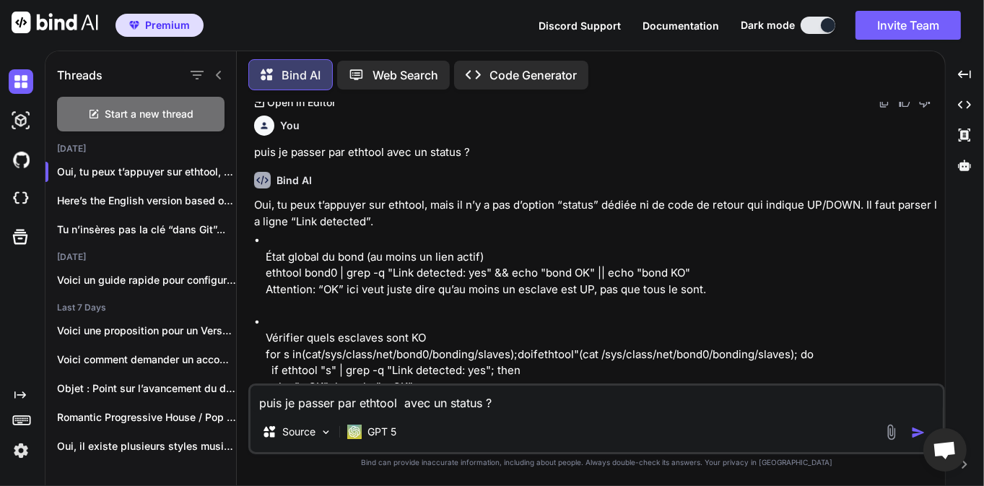
click at [282, 254] on p "État global du bond (au moins un lien actif) ethtool bond0 | grep -q "Link dete…" at bounding box center [604, 273] width 677 height 49
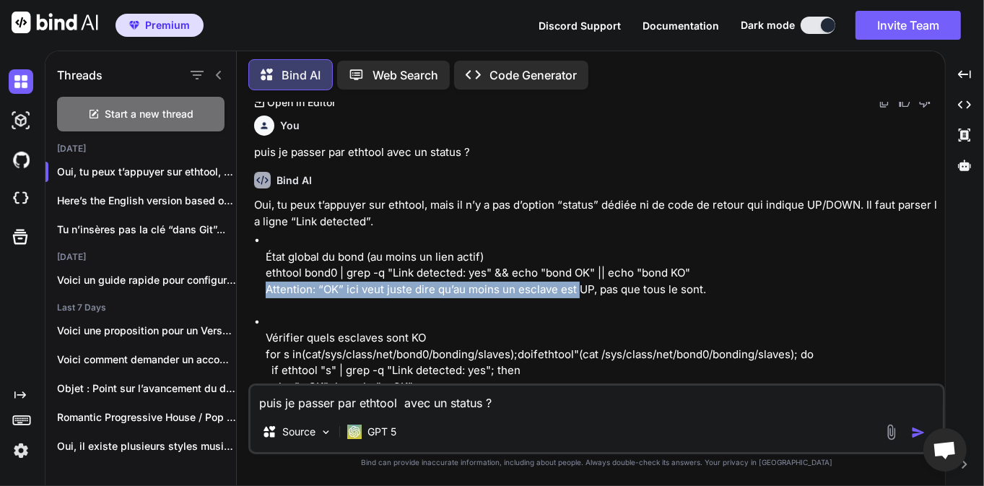
drag, startPoint x: 269, startPoint y: 259, endPoint x: 641, endPoint y: 254, distance: 371.9
click at [579, 254] on p "État global du bond (au moins un lien actif) ethtool bond0 | grep -q "Link dete…" at bounding box center [604, 273] width 677 height 49
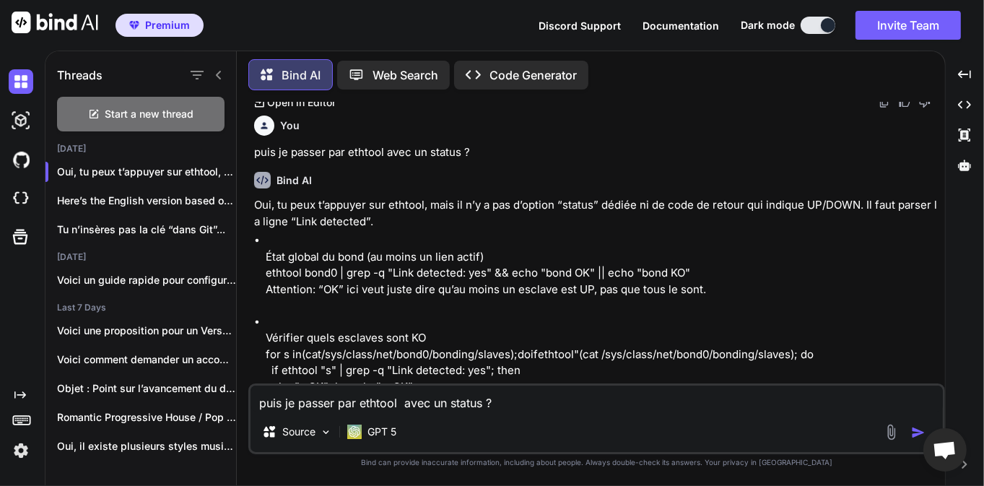
click at [650, 254] on p "État global du bond (au moins un lien actif) ethtool bond0 | grep -q "Link dete…" at bounding box center [604, 273] width 677 height 49
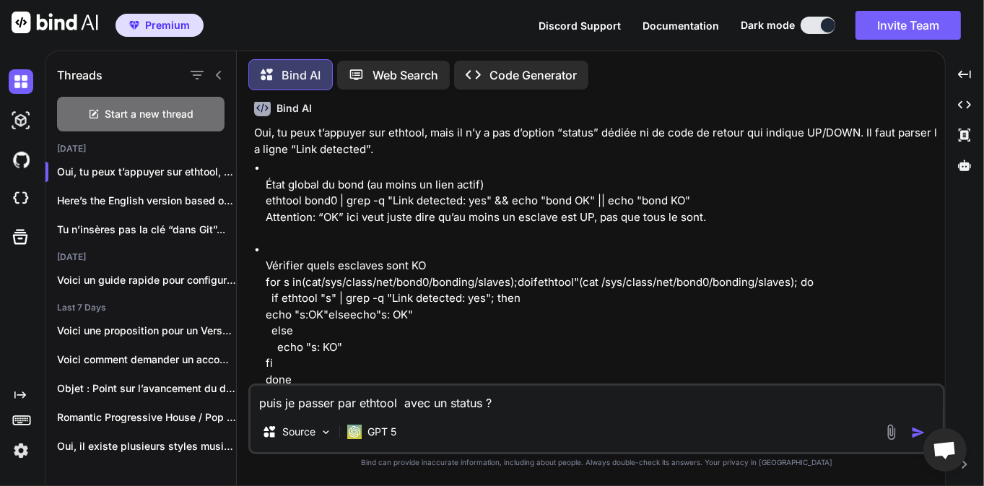
scroll to position [1329, 0]
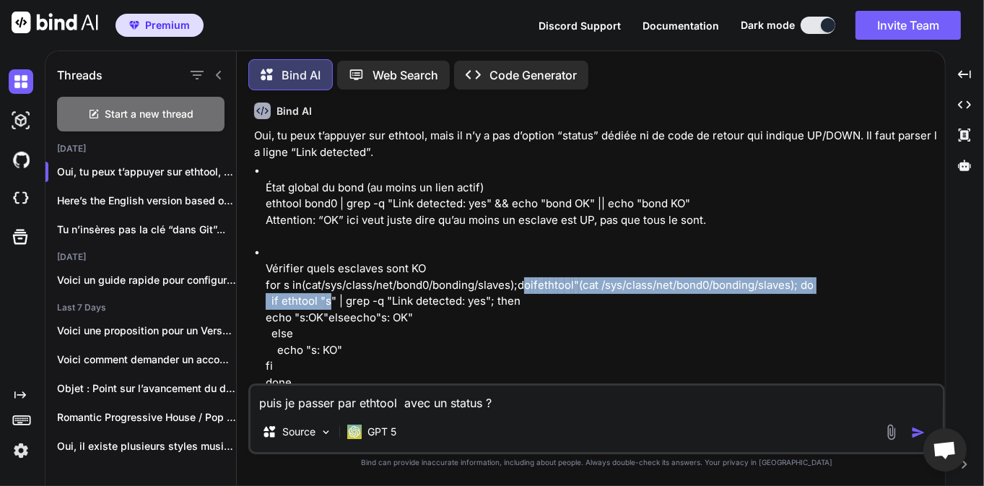
drag, startPoint x: 516, startPoint y: 256, endPoint x: 573, endPoint y: 256, distance: 56.3
click at [573, 261] on p "Vérifier quels esclaves sont KO for s in ( c a t / s y s / c l a s s / n e t / …" at bounding box center [604, 326] width 677 height 130
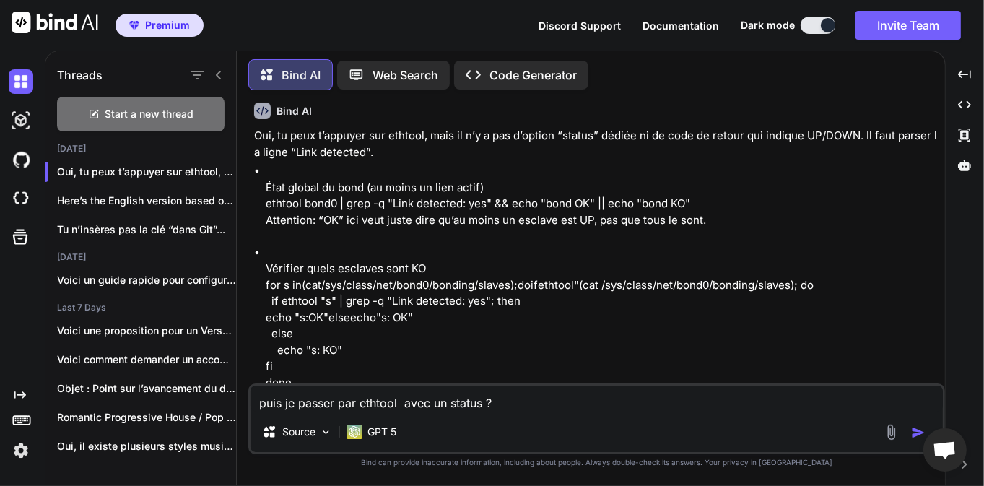
click at [568, 273] on p "Vérifier quels esclaves sont KO for s in ( c a t / s y s / c l a s s / n e t / …" at bounding box center [604, 326] width 677 height 130
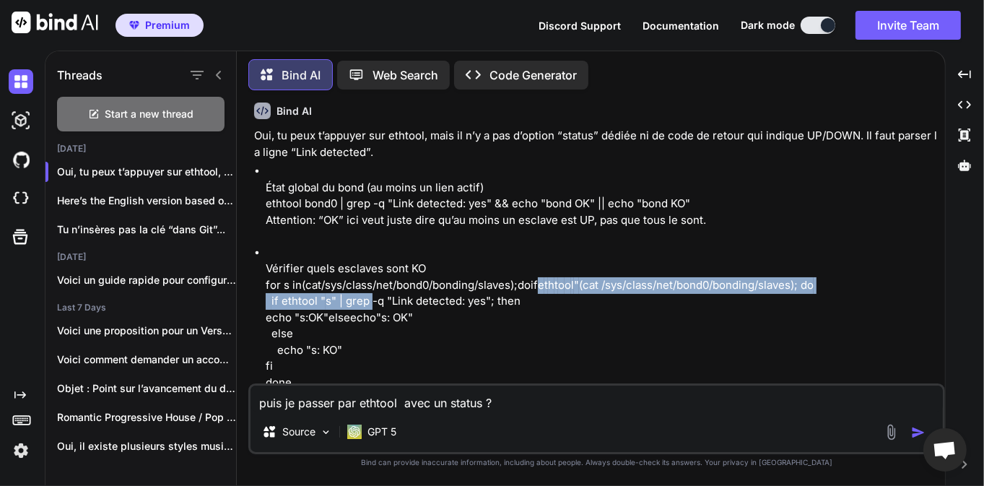
drag, startPoint x: 530, startPoint y: 255, endPoint x: 617, endPoint y: 254, distance: 86.7
click at [617, 261] on p "Vérifier quels esclaves sont KO for s in ( c a t / s y s / c l a s s / n e t / …" at bounding box center [604, 326] width 677 height 130
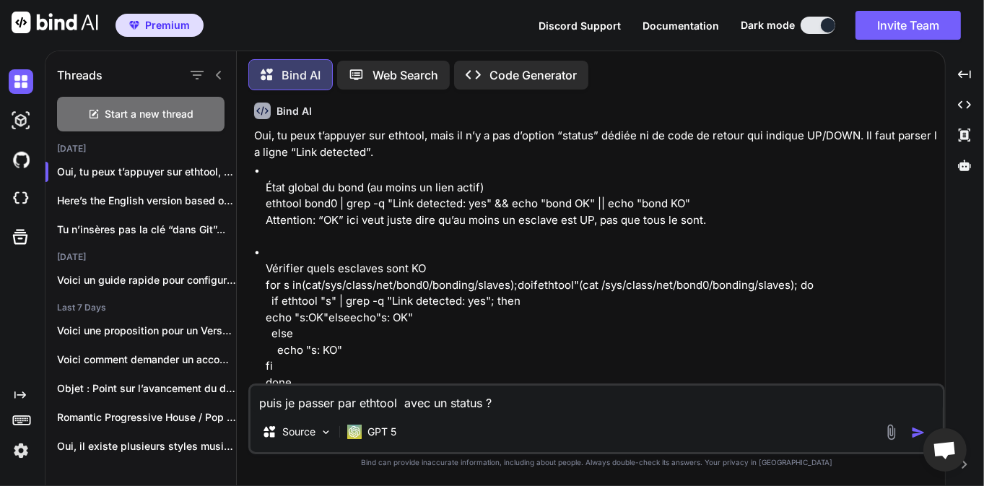
click at [641, 261] on p "Vérifier quels esclaves sont KO for s in ( c a t / s y s / c l a s s / n e t / …" at bounding box center [604, 326] width 677 height 130
click at [443, 407] on li "Faire échouer si un esclave est DOWN (utile en script/CI) ok=0 for s in ( c a t…" at bounding box center [604, 472] width 677 height 130
